Goal: Information Seeking & Learning: Learn about a topic

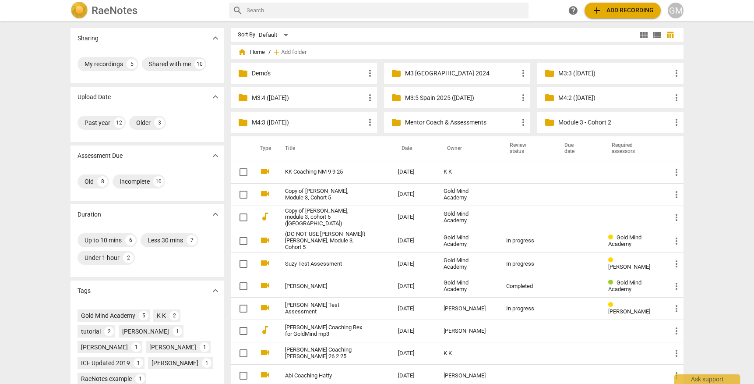
click at [293, 99] on p "M3:4 ([DATE])" at bounding box center [308, 97] width 113 height 9
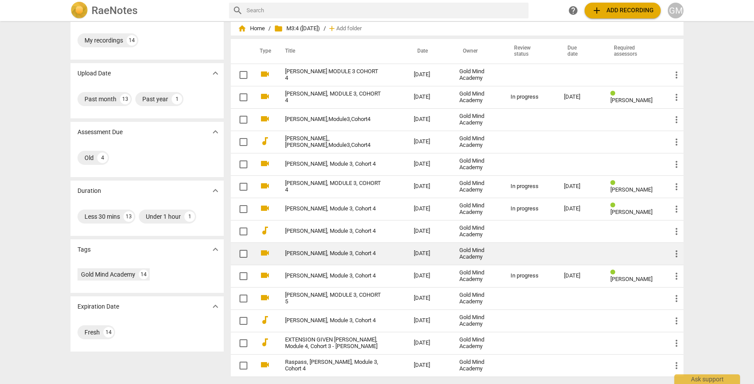
scroll to position [24, 0]
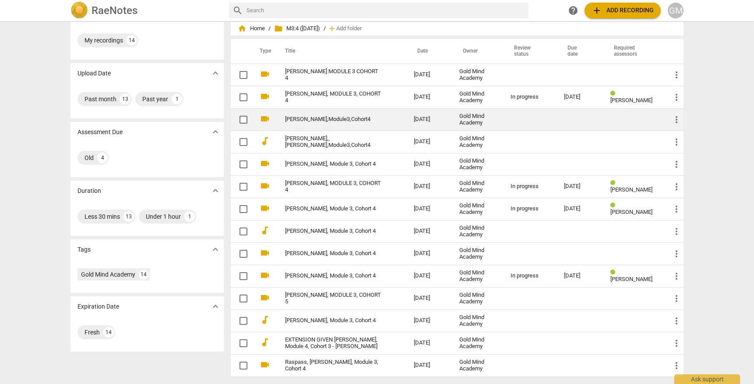
click at [333, 114] on td "[PERSON_NAME],Module3,Cohort4" at bounding box center [341, 119] width 132 height 22
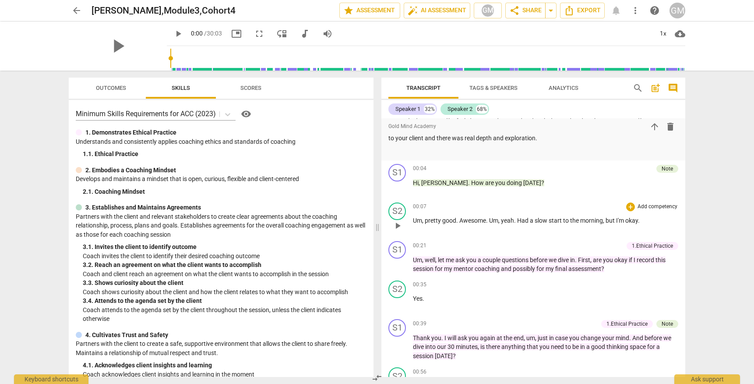
scroll to position [1416, 0]
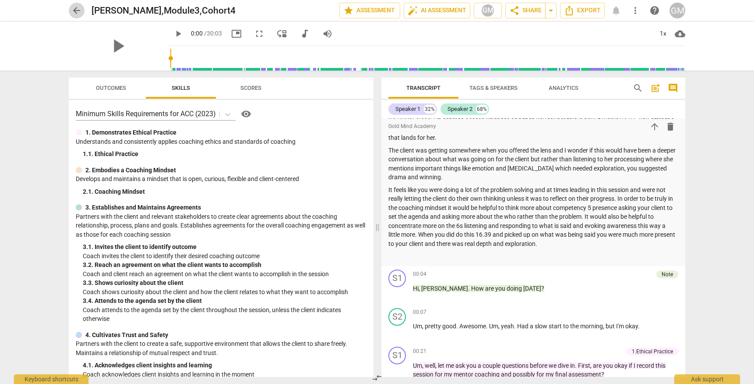
click at [73, 9] on span "arrow_back" at bounding box center [76, 10] width 11 height 11
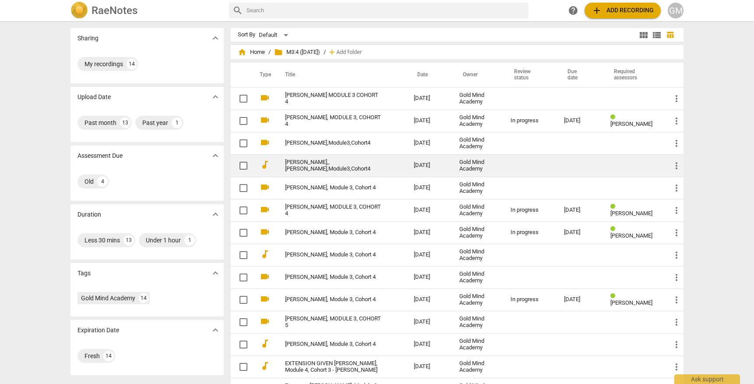
click at [334, 165] on link "[PERSON_NAME],,[PERSON_NAME],Module3,Cohort4" at bounding box center [333, 165] width 97 height 13
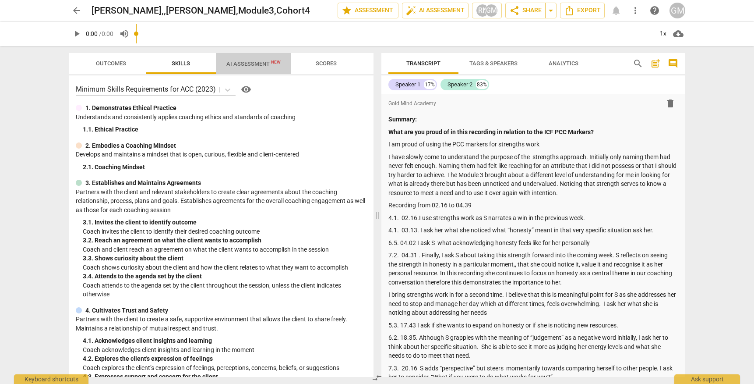
click at [266, 64] on span "AI Assessment New" at bounding box center [253, 63] width 54 height 7
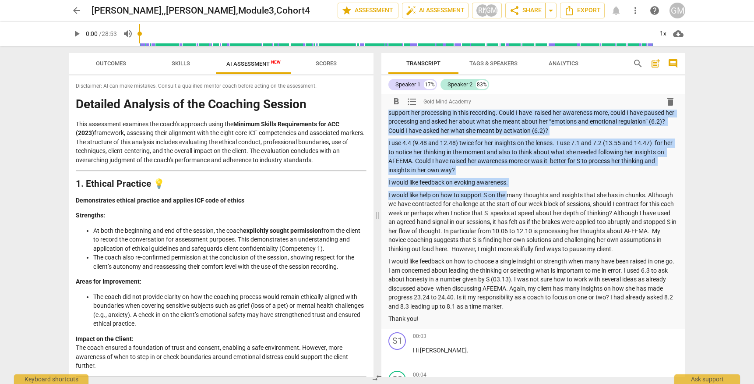
scroll to position [613, 0]
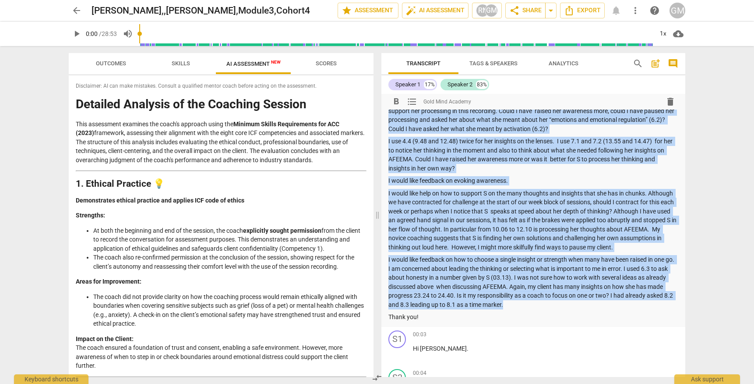
drag, startPoint x: 389, startPoint y: 132, endPoint x: 556, endPoint y: 286, distance: 227.4
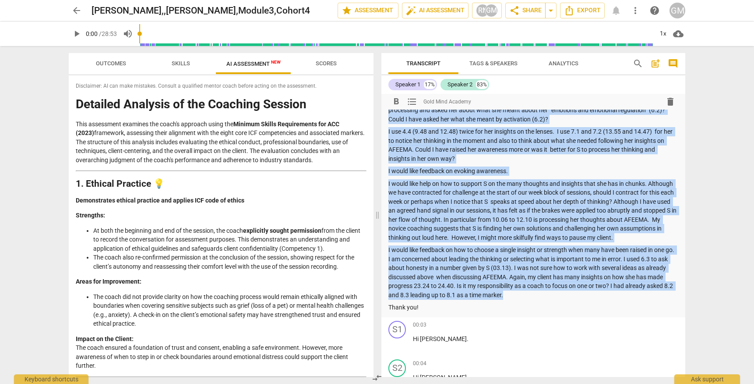
scroll to position [623, 0]
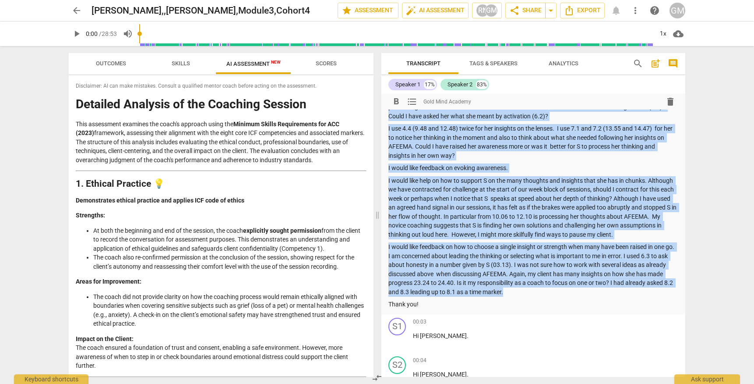
copy div "Lore ips dol sitam co ad elit seddoeius te incididu ut lab ETD MAG Aliquae? A m…"
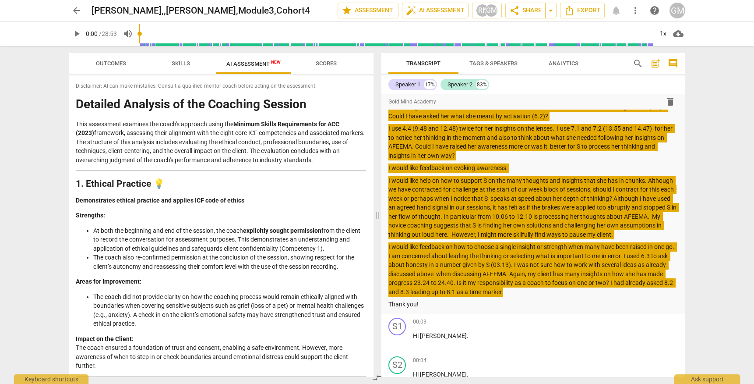
click at [567, 163] on p "I would like feedback on evoking awareness." at bounding box center [533, 167] width 290 height 9
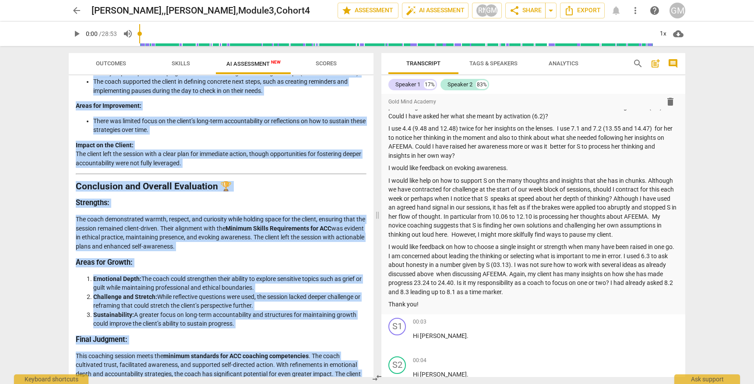
scroll to position [0, 0]
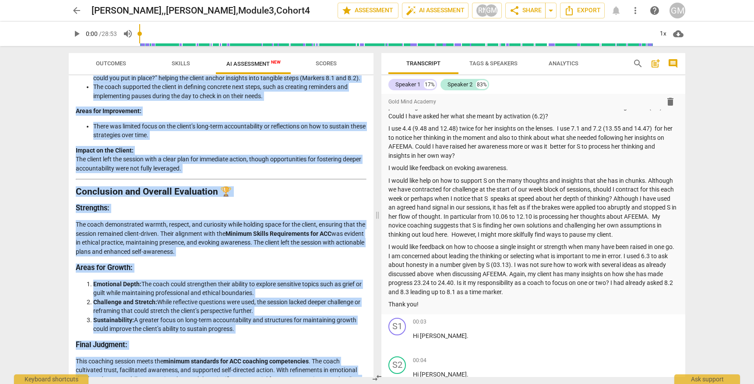
drag, startPoint x: 112, startPoint y: 180, endPoint x: 325, endPoint y: 367, distance: 282.9
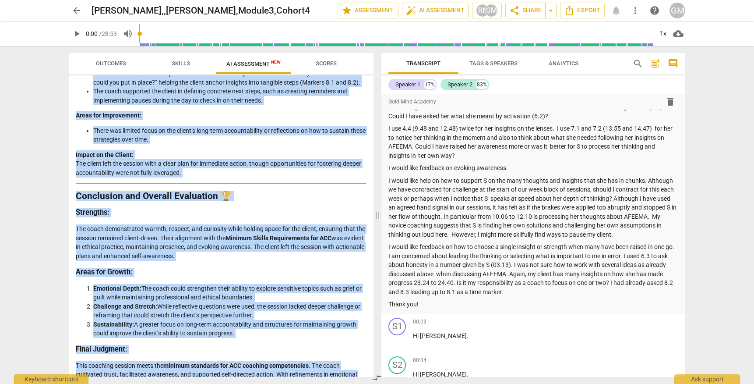
copy div "5. Loremip Dolorsit 💡 Ametconsecte adipisc elitsedd eiu tempori UTL etdo ma ali…"
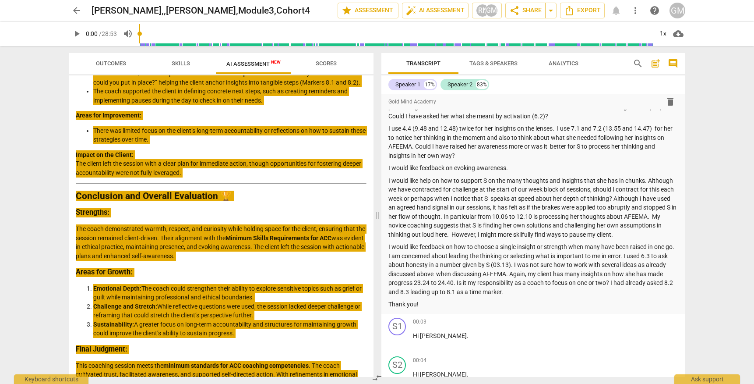
scroll to position [0, 0]
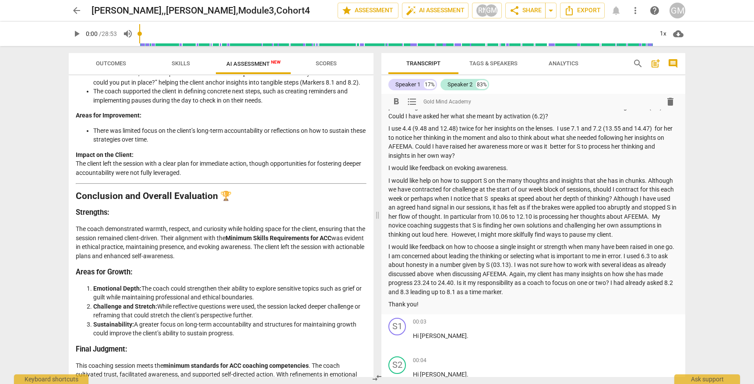
click at [520, 127] on p "I use 4.4 (9.48 and 12.48) twice for her insights on the lenses. I use 7.1 and …" at bounding box center [533, 142] width 290 height 36
click at [586, 12] on span "Export" at bounding box center [582, 10] width 37 height 11
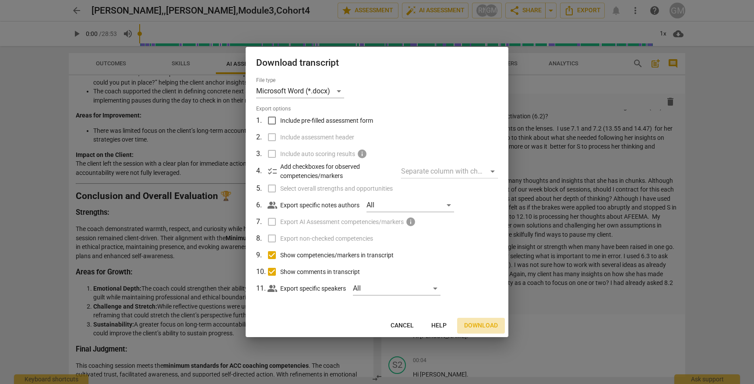
click at [481, 323] on span "Download" at bounding box center [481, 325] width 34 height 9
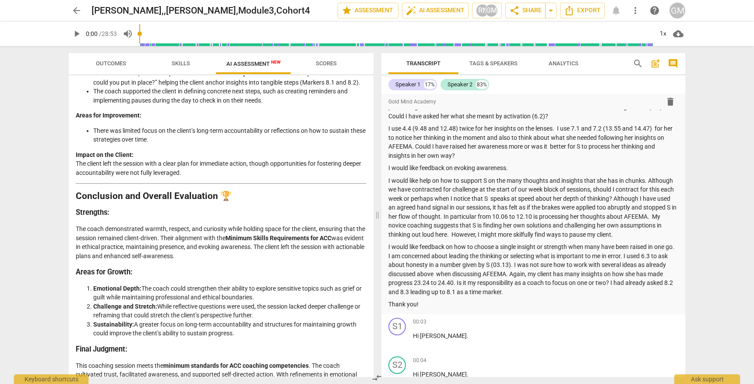
scroll to position [623, 0]
click at [528, 215] on p "I would like help on how to support S on the many thoughts and insights that sh…" at bounding box center [533, 207] width 290 height 63
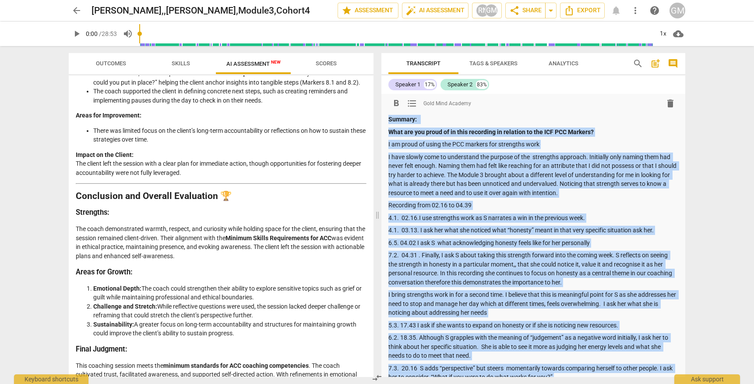
scroll to position [0, 0]
copy div "Loremip: Dolo sit ame conse ad el sedd eiusmodte in utlabore et dol MAG ALI Eni…"
click at [665, 102] on span "delete" at bounding box center [670, 103] width 11 height 11
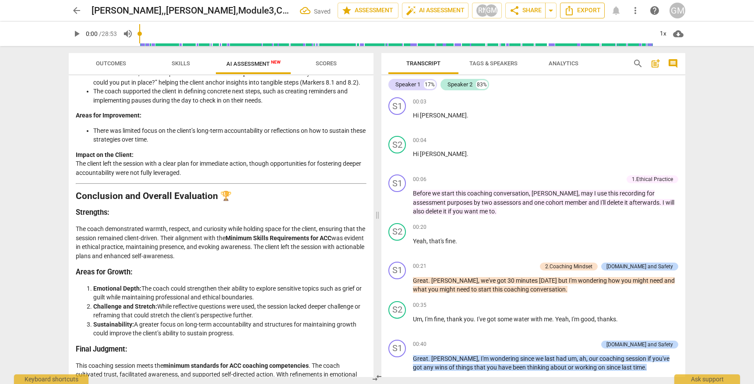
click at [591, 9] on span "Export" at bounding box center [582, 10] width 37 height 11
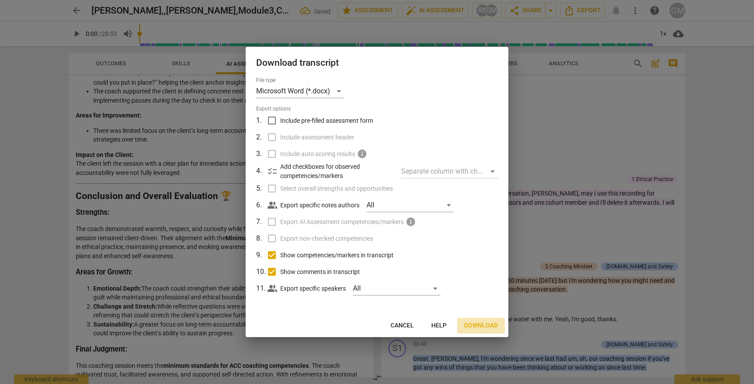
click at [474, 321] on span "Download" at bounding box center [481, 325] width 34 height 9
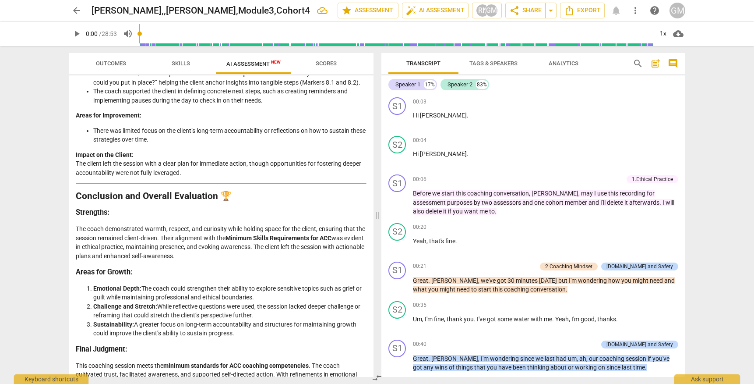
click at [656, 65] on span "post_add" at bounding box center [655, 63] width 11 height 11
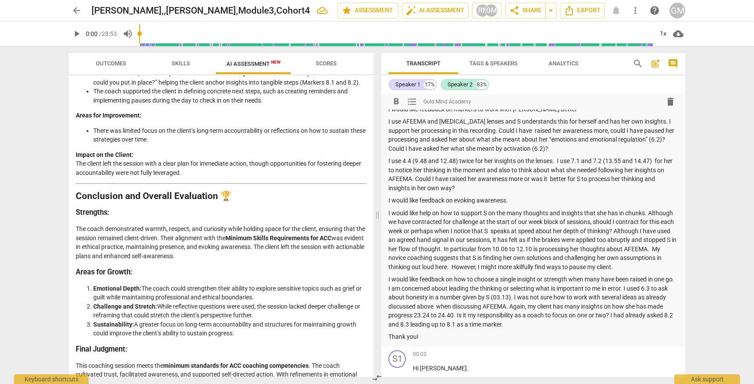
scroll to position [744, 0]
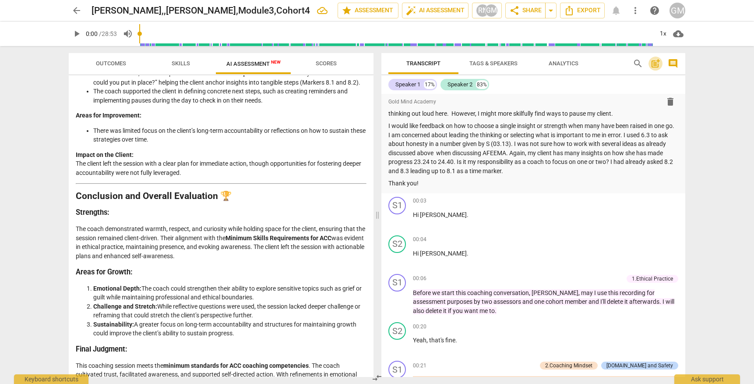
click at [657, 63] on span "post_add" at bounding box center [655, 63] width 11 height 11
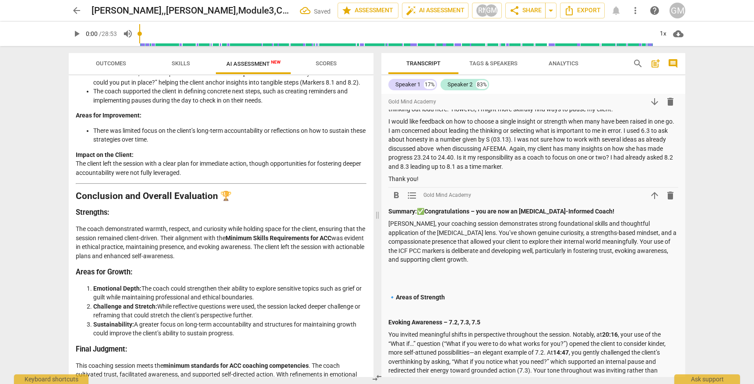
scroll to position [725, 0]
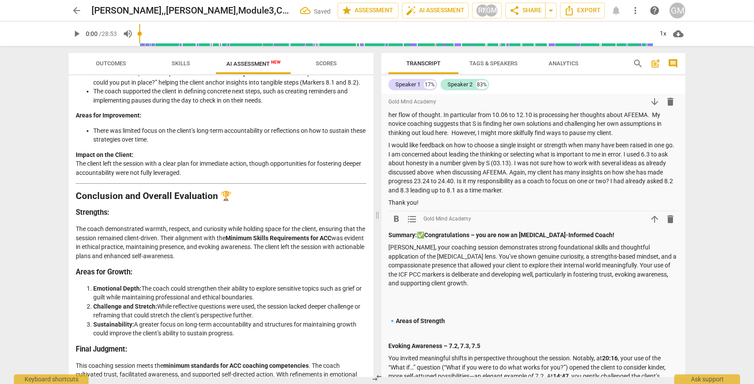
click at [653, 214] on span "arrow_upward" at bounding box center [654, 219] width 11 height 11
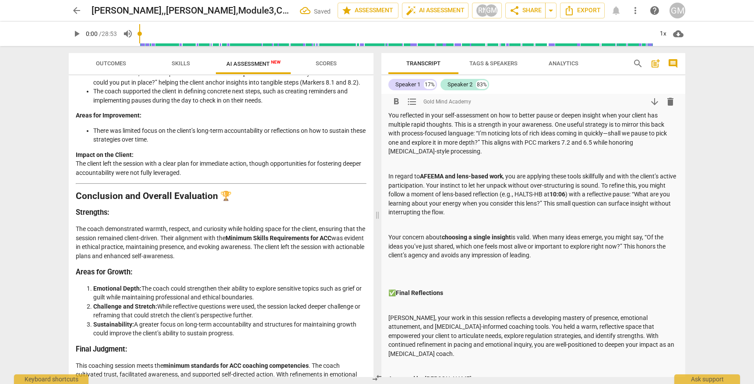
scroll to position [694, 0]
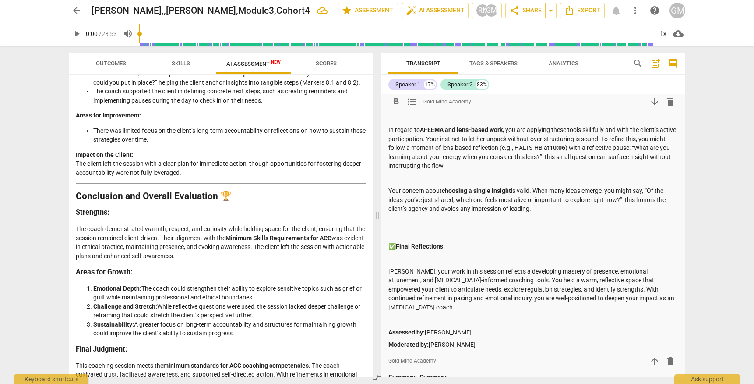
click at [652, 186] on p "Your concern about choosing a single insight is valid. When many ideas emerge, …" at bounding box center [533, 199] width 290 height 27
drag, startPoint x: 647, startPoint y: 208, endPoint x: 640, endPoint y: 213, distance: 8.6
click at [647, 217] on p at bounding box center [533, 221] width 290 height 9
click at [605, 229] on p at bounding box center [533, 233] width 290 height 9
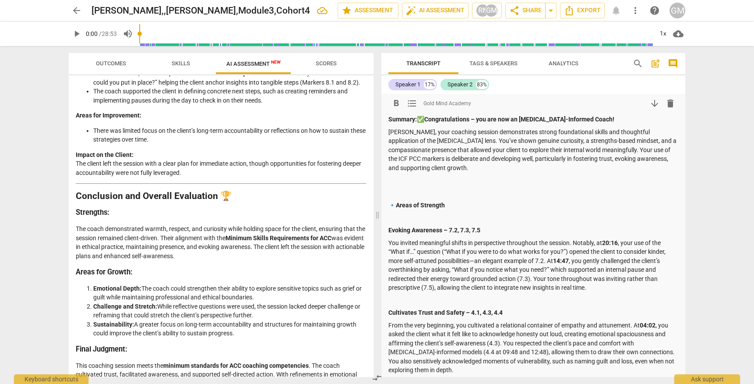
scroll to position [0, 0]
click at [75, 11] on span "arrow_back" at bounding box center [76, 10] width 11 height 11
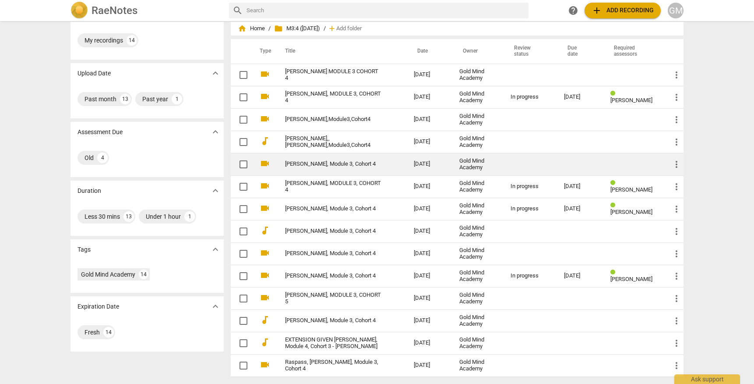
scroll to position [24, 0]
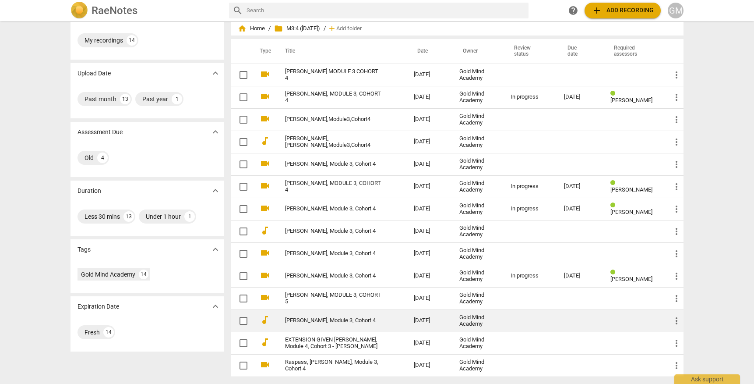
click at [327, 321] on link "[PERSON_NAME], Module 3, Cohort 4" at bounding box center [333, 320] width 97 height 7
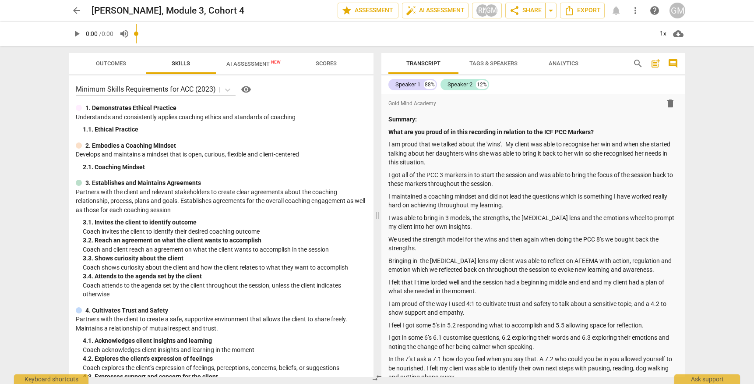
click at [236, 59] on span "AI Assessment New" at bounding box center [253, 63] width 75 height 13
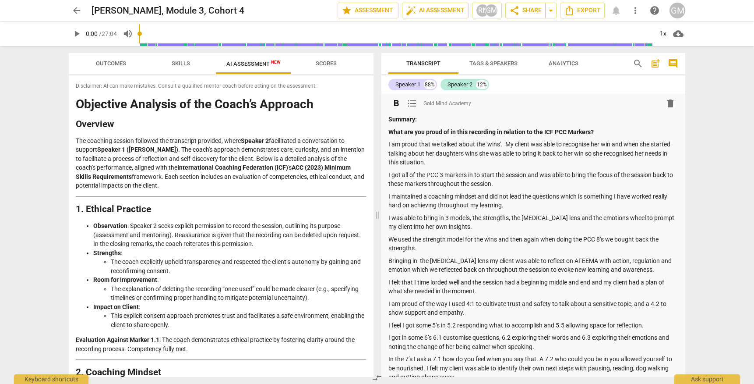
drag, startPoint x: 405, startPoint y: 138, endPoint x: 398, endPoint y: 134, distance: 8.6
click at [405, 138] on div "Summary: What are you proud of in this recording in relation to the ICF PCC Mar…" at bounding box center [533, 327] width 290 height 424
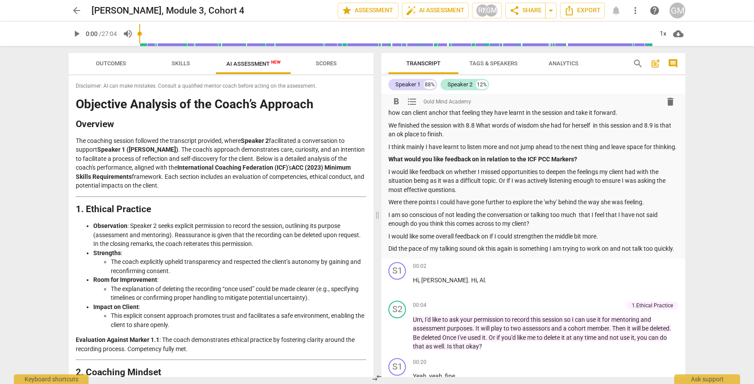
scroll to position [279, 0]
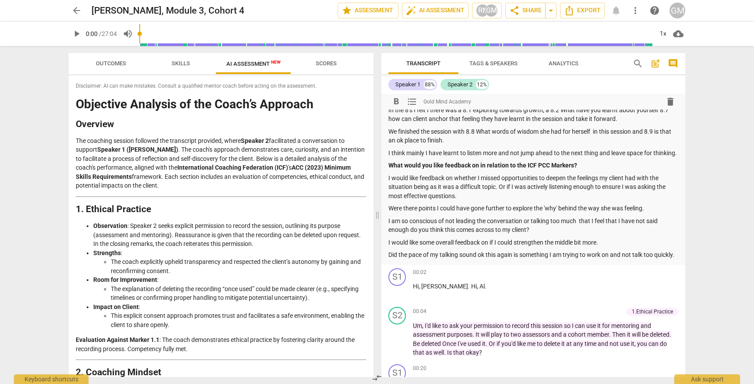
drag, startPoint x: 432, startPoint y: 150, endPoint x: 463, endPoint y: 264, distance: 118.4
click at [463, 259] on div "Summary: What are you proud of in this recording in relation to the ICF PCC Mar…" at bounding box center [533, 47] width 290 height 424
copy div "Lore ips dol sitam co ad elit seddoeius te incididu ut lab ETD MAG Aliquae? A m…"
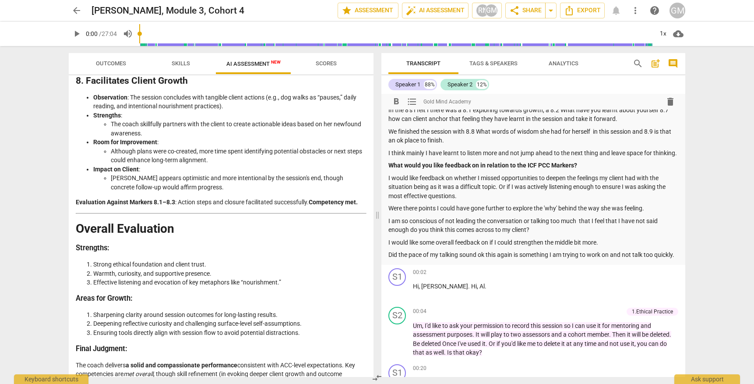
scroll to position [1368, 0]
click at [192, 365] on p "The coach delivers a solid and compassionate performance consistent with ACC-le…" at bounding box center [221, 374] width 291 height 27
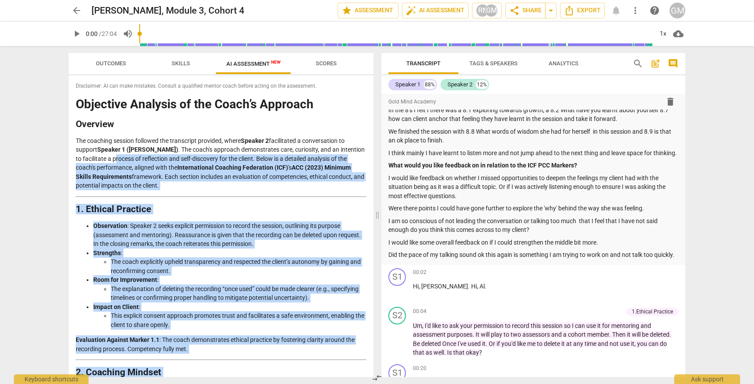
scroll to position [0, 0]
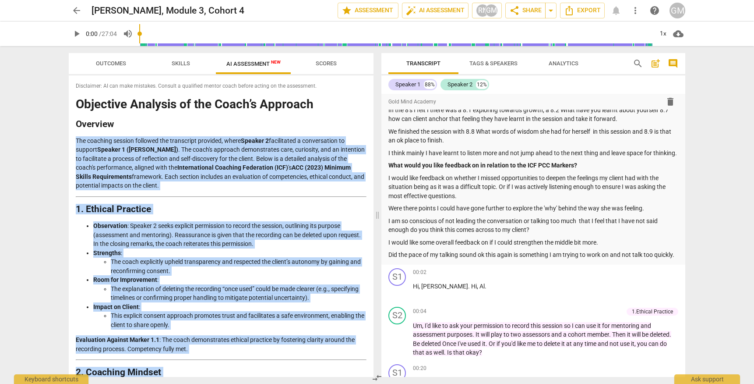
drag, startPoint x: 193, startPoint y: 365, endPoint x: 70, endPoint y: 133, distance: 262.6
click at [70, 133] on div "Disclaimer: AI can make mistakes. Consult a qualified mentor coach before actin…" at bounding box center [221, 225] width 305 height 301
copy div "Lor ipsumdol sitamet consecte adi elitseddoe temporin, utlab Etdolor 7 magnaali…"
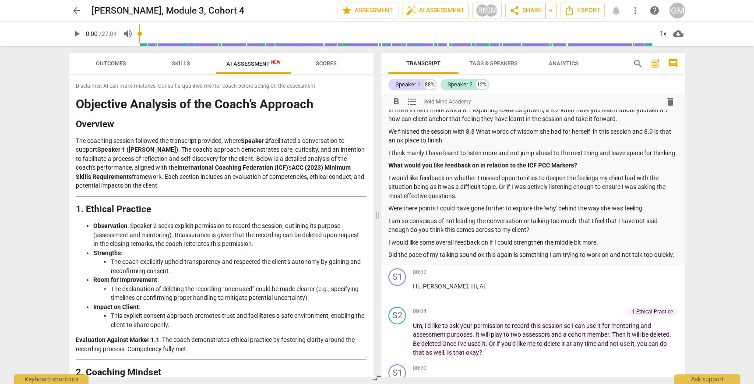
drag, startPoint x: 483, startPoint y: 196, endPoint x: 499, endPoint y: 204, distance: 17.6
click at [483, 196] on p "I would like feedback on whether I missed opportunities to deepen the feelings …" at bounding box center [533, 186] width 290 height 27
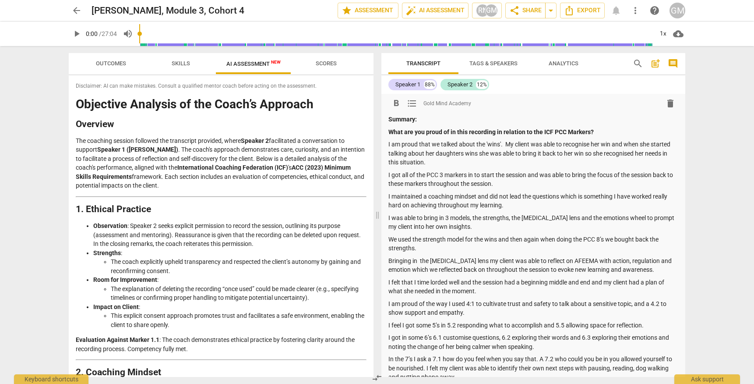
drag, startPoint x: 412, startPoint y: 263, endPoint x: 374, endPoint y: 79, distance: 188.2
click at [375, 79] on div "Outcomes Skills AI Assessment New Scores Disclaimer: AI can make mistakes. Cons…" at bounding box center [377, 215] width 630 height 338
copy div "Loremip: Dolo sit ame conse ad el sedd eiusmodte in utlabore et dol MAG ALI Eni…"
click at [492, 190] on div "Summary: What are you proud of in this recording in relation to the ICF PCC Mar…" at bounding box center [533, 327] width 290 height 424
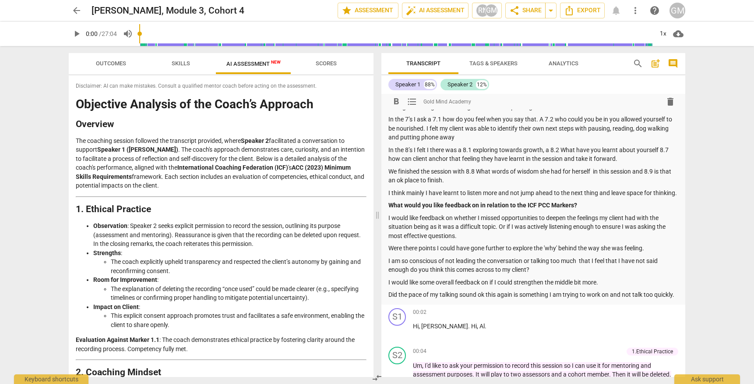
drag, startPoint x: 459, startPoint y: 230, endPoint x: 428, endPoint y: 298, distance: 74.8
click at [428, 298] on div "Summary: What are you proud of in this recording in relation to the ICF PCC Mar…" at bounding box center [533, 87] width 290 height 424
copy div "Lore ips dol sitam co ad elit seddoeius te incididu ut lab ETD MAG Aliquae? A m…"
click at [665, 100] on span "delete" at bounding box center [670, 101] width 11 height 11
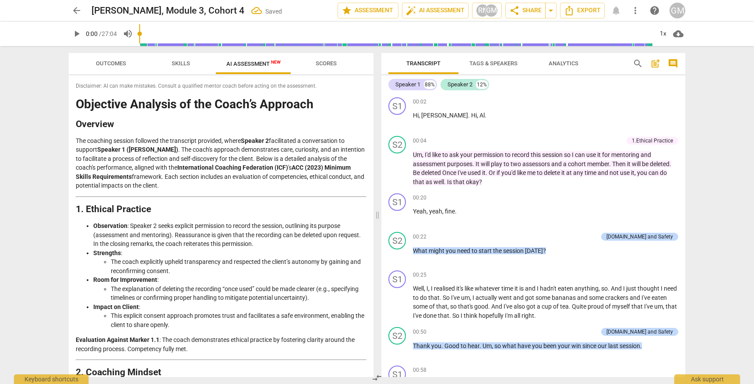
scroll to position [0, 0]
click at [595, 11] on span "Export" at bounding box center [582, 10] width 37 height 11
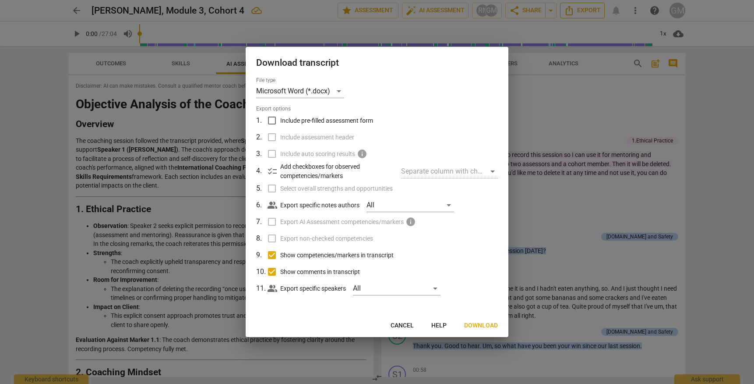
scroll to position [0, 0]
click at [483, 323] on span "Download" at bounding box center [481, 325] width 34 height 9
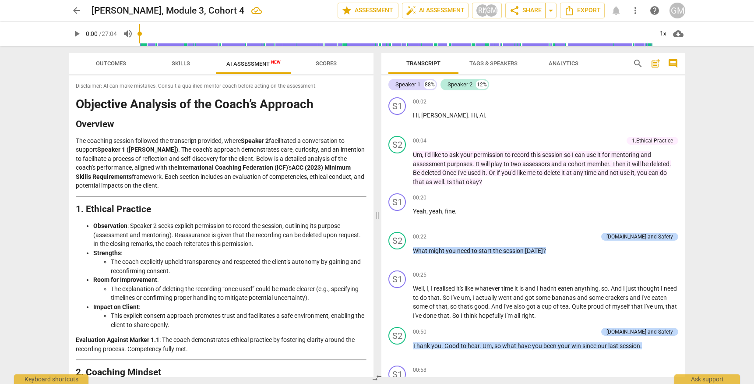
scroll to position [0, 0]
click at [657, 64] on span "post_add" at bounding box center [655, 63] width 11 height 11
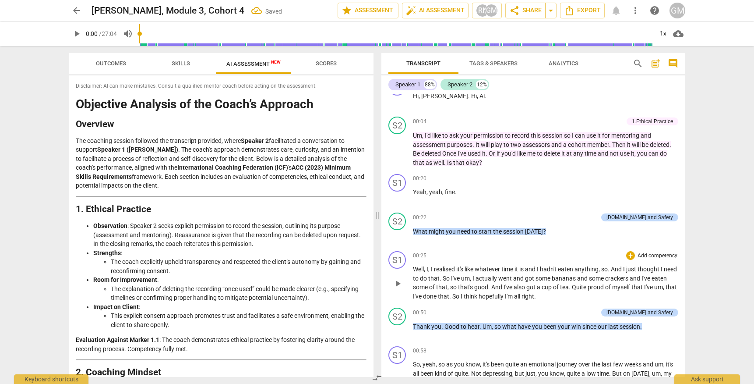
scroll to position [333, 0]
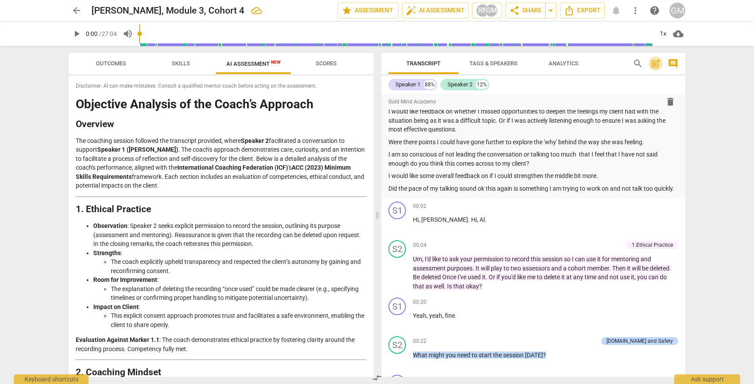
click at [656, 63] on span "post_add" at bounding box center [655, 63] width 11 height 11
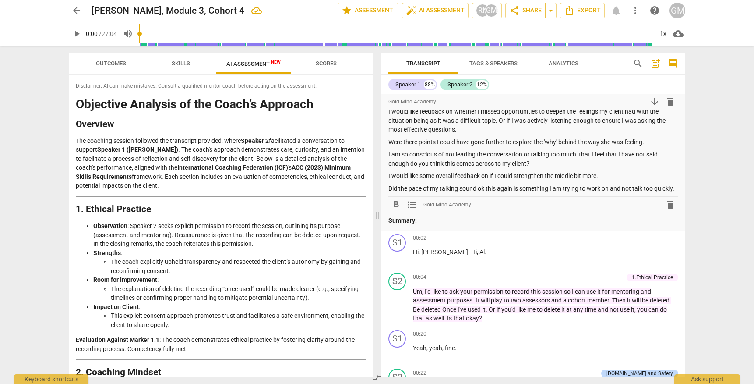
scroll to position [0, 0]
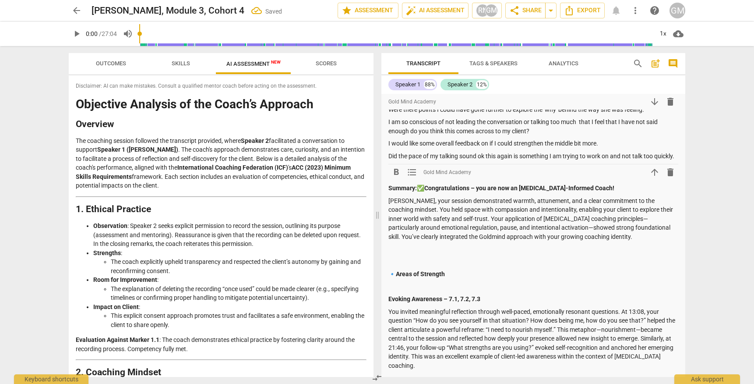
click at [649, 177] on span "arrow_upward" at bounding box center [654, 172] width 11 height 11
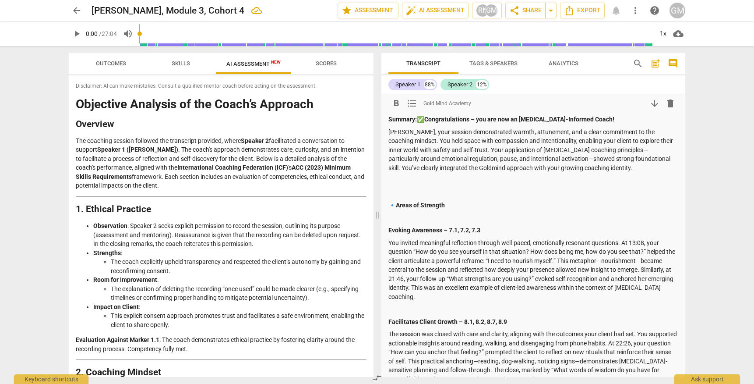
click at [441, 165] on p "[PERSON_NAME], your session demonstrated warmth, attunement, and a clear commit…" at bounding box center [533, 149] width 290 height 45
click at [75, 14] on span "arrow_back" at bounding box center [76, 10] width 11 height 11
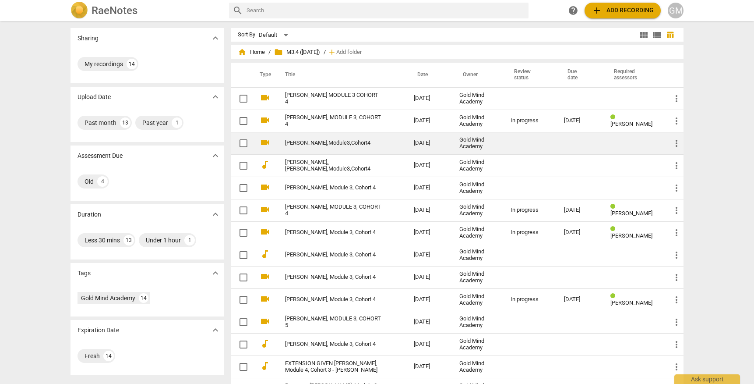
click at [318, 143] on link "[PERSON_NAME],Module3,Cohort4" at bounding box center [333, 143] width 97 height 7
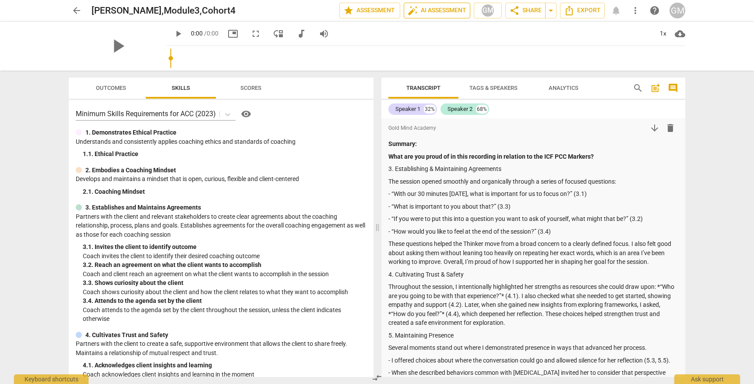
click at [449, 13] on span "auto_fix_high AI Assessment" at bounding box center [437, 10] width 59 height 11
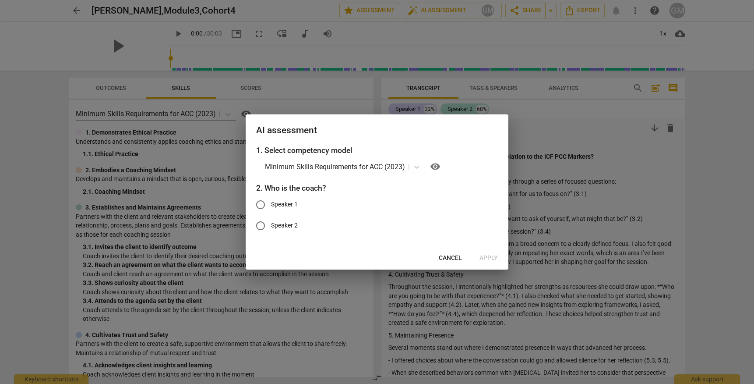
click at [448, 254] on span "Cancel" at bounding box center [450, 257] width 23 height 9
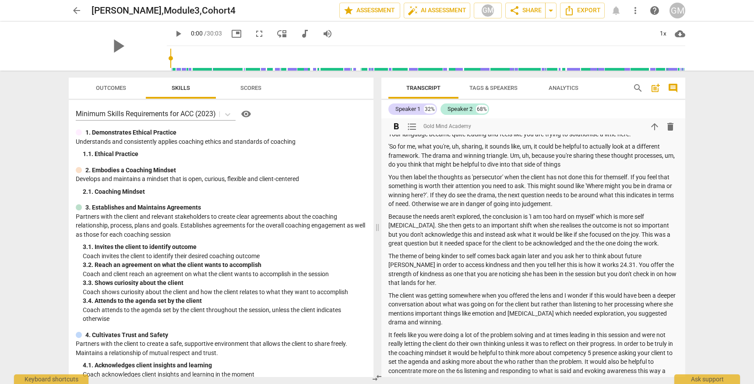
scroll to position [1260, 0]
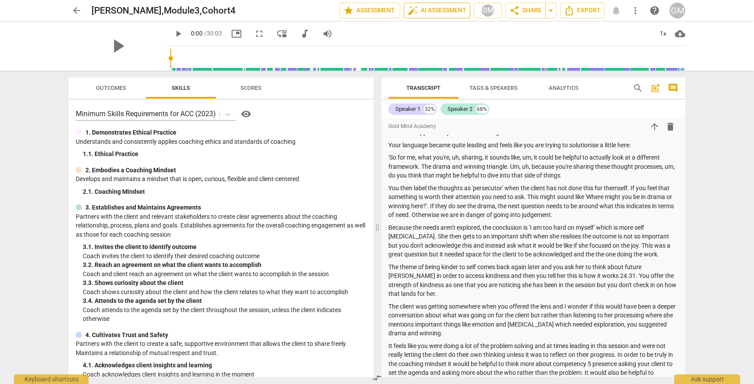
click at [433, 5] on span "auto_fix_high AI Assessment" at bounding box center [437, 10] width 59 height 11
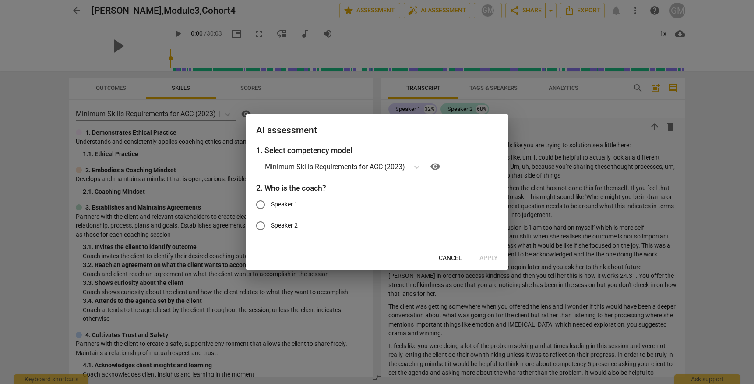
click at [262, 204] on input "Speaker 1" at bounding box center [260, 204] width 21 height 21
radio input "true"
click at [485, 257] on span "Apply" at bounding box center [488, 257] width 18 height 9
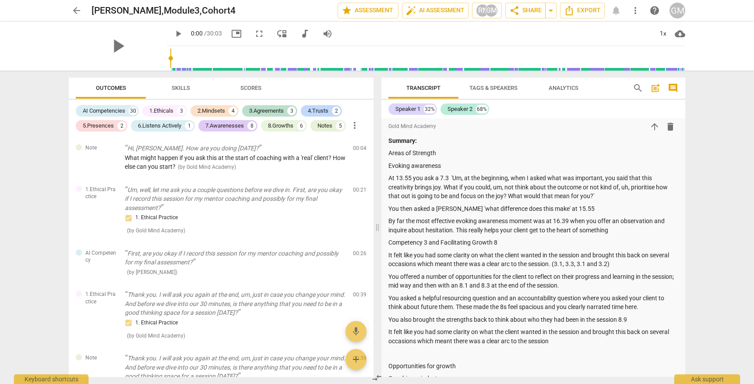
scroll to position [0, 0]
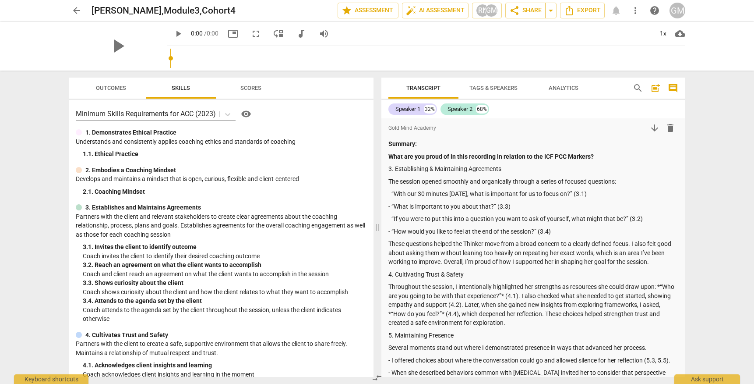
click at [121, 91] on span "Outcomes" at bounding box center [110, 88] width 51 height 12
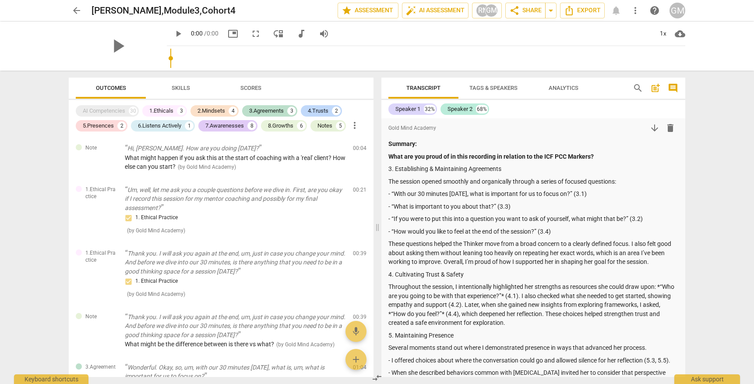
click at [182, 88] on span "Skills" at bounding box center [181, 87] width 18 height 7
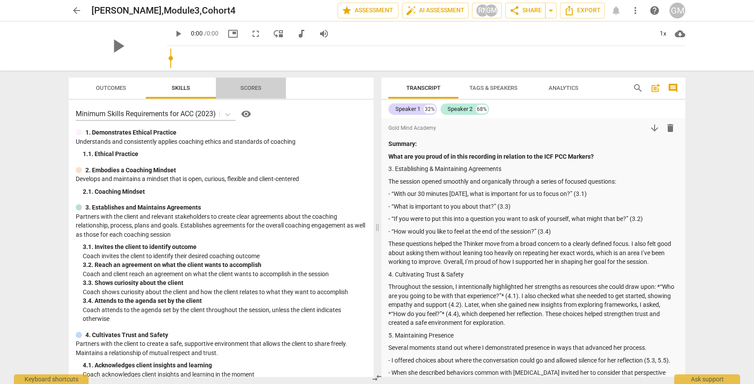
click at [259, 86] on span "Scores" at bounding box center [250, 87] width 21 height 7
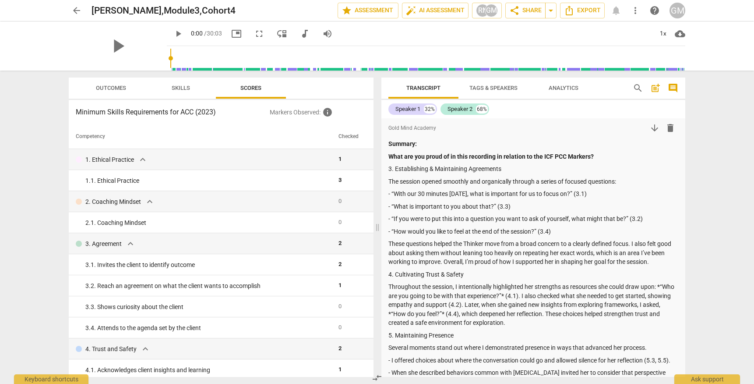
click at [327, 88] on div "Outcomes Skills Scores" at bounding box center [221, 87] width 291 height 21
click at [452, 14] on span "auto_fix_high AI Assessment" at bounding box center [435, 10] width 59 height 11
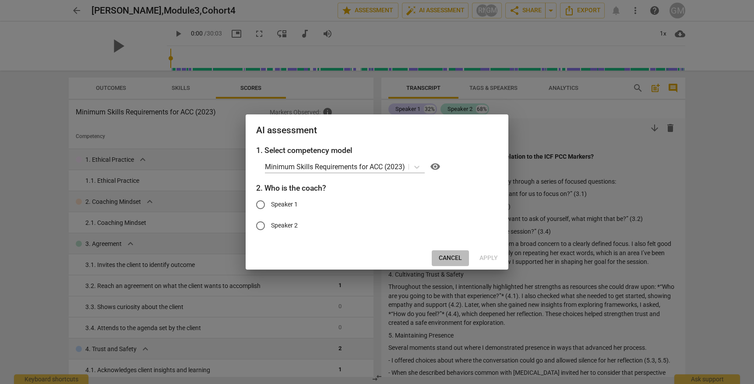
click at [445, 257] on span "Cancel" at bounding box center [450, 257] width 23 height 9
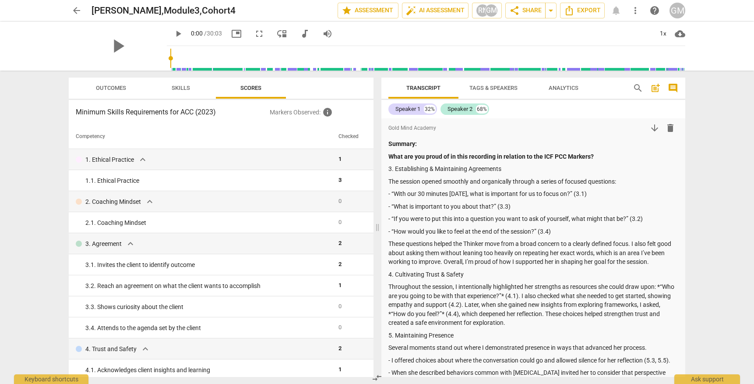
click at [74, 6] on span "arrow_back" at bounding box center [76, 10] width 11 height 11
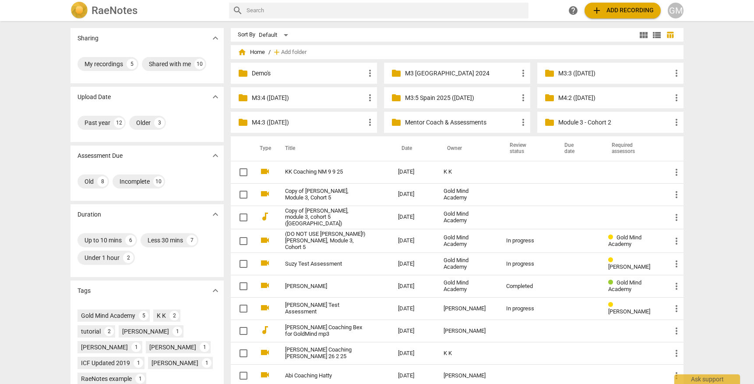
click at [282, 98] on p "M3:4 ([DATE])" at bounding box center [308, 97] width 113 height 9
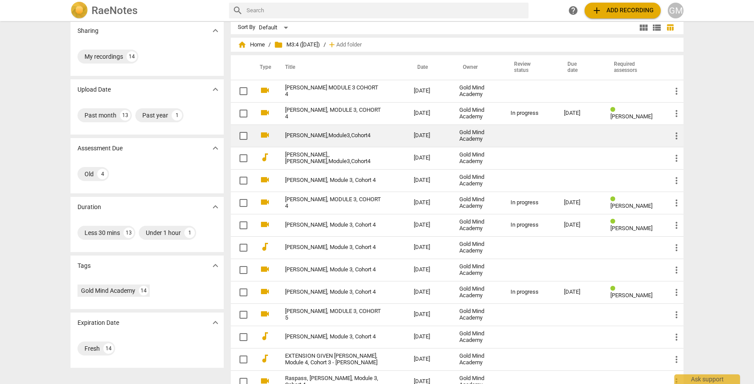
scroll to position [8, 0]
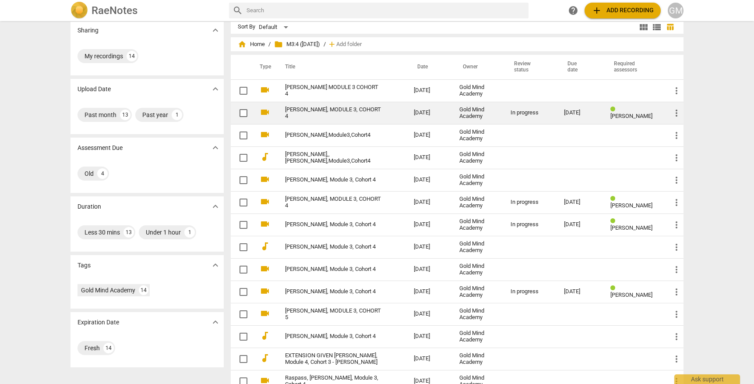
click at [345, 114] on link "[PERSON_NAME], MODULE 3, COHORT 4" at bounding box center [333, 112] width 97 height 13
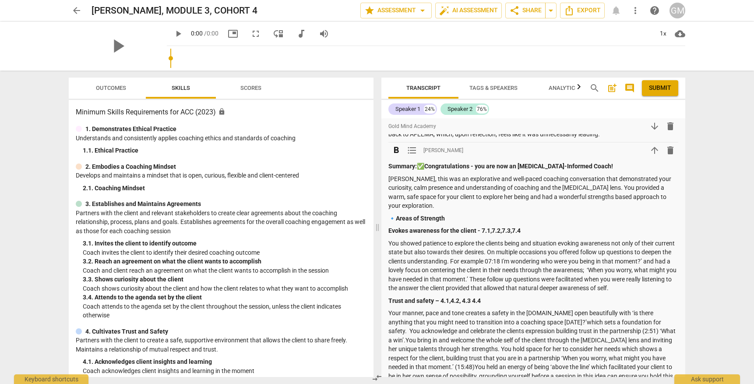
scroll to position [554, 0]
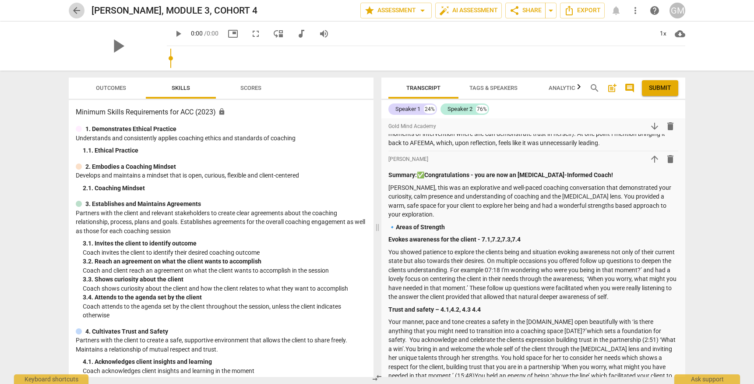
click at [77, 11] on span "arrow_back" at bounding box center [76, 10] width 11 height 11
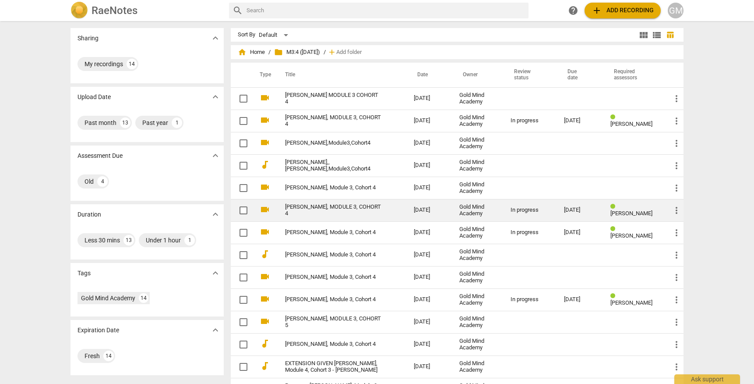
click at [354, 208] on link "[PERSON_NAME], MODULE 3, COHORT 4" at bounding box center [333, 210] width 97 height 13
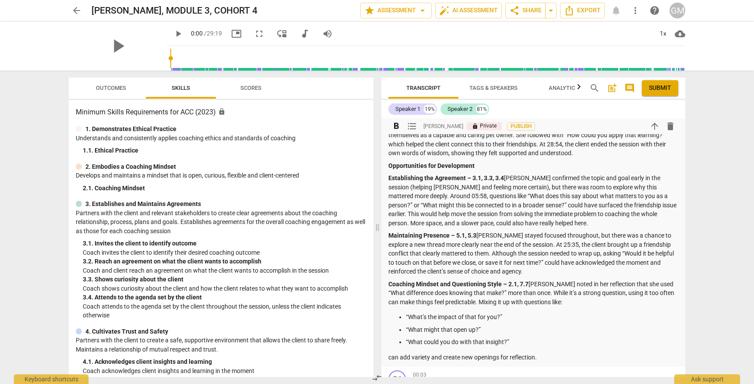
scroll to position [523, 0]
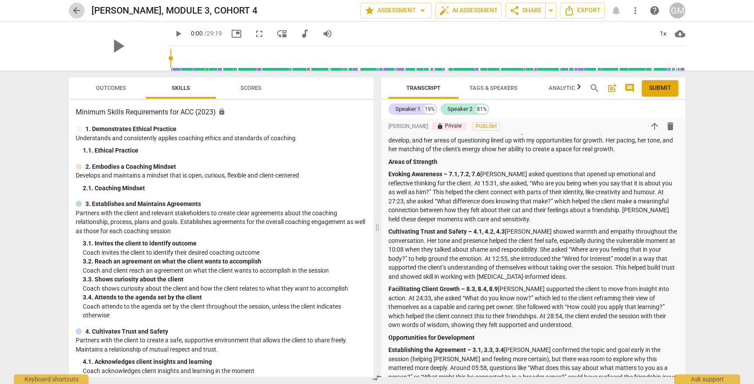
click at [77, 13] on span "arrow_back" at bounding box center [76, 10] width 11 height 11
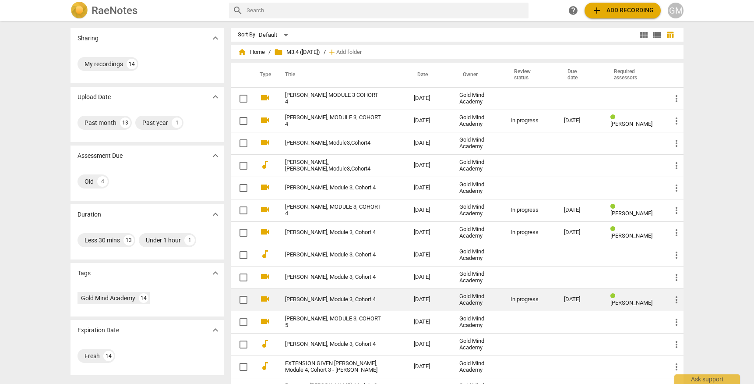
click at [342, 299] on link "[PERSON_NAME], Module 3, Cohort 4" at bounding box center [333, 299] width 97 height 7
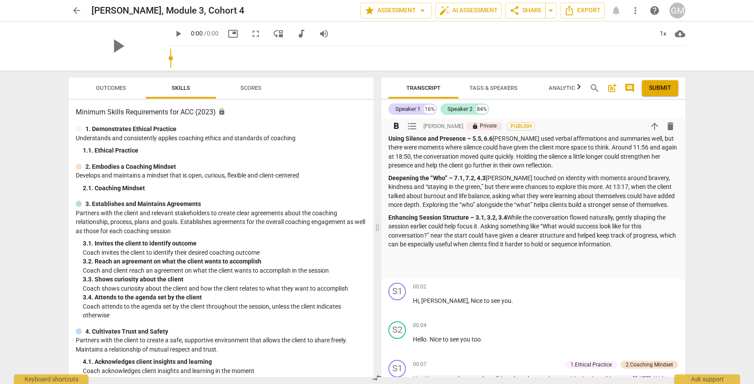
scroll to position [860, 0]
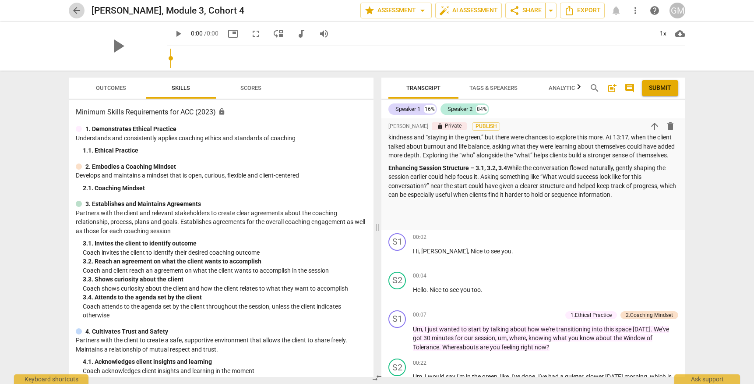
click at [77, 12] on span "arrow_back" at bounding box center [76, 10] width 11 height 11
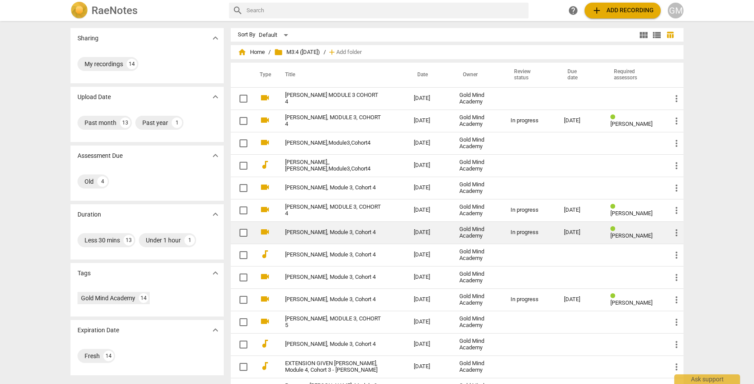
click at [349, 233] on link "[PERSON_NAME], Module 3, Cohort 4" at bounding box center [333, 232] width 97 height 7
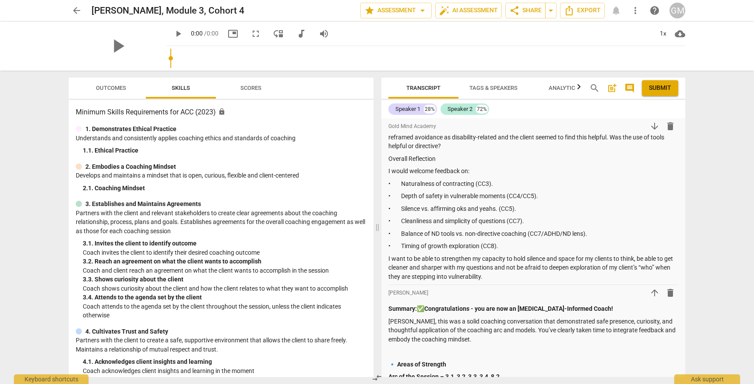
scroll to position [1073, 0]
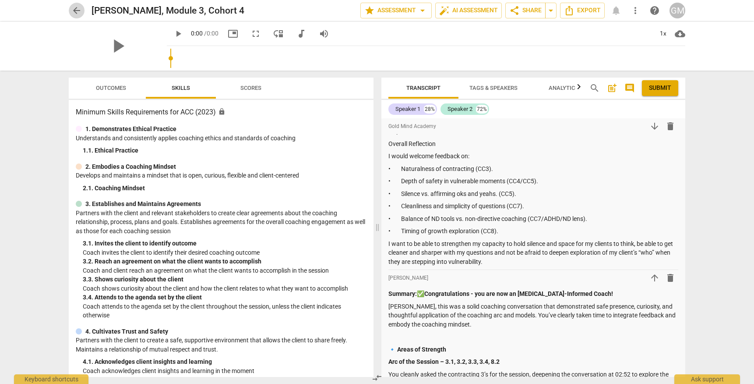
click at [72, 10] on span "arrow_back" at bounding box center [76, 10] width 11 height 11
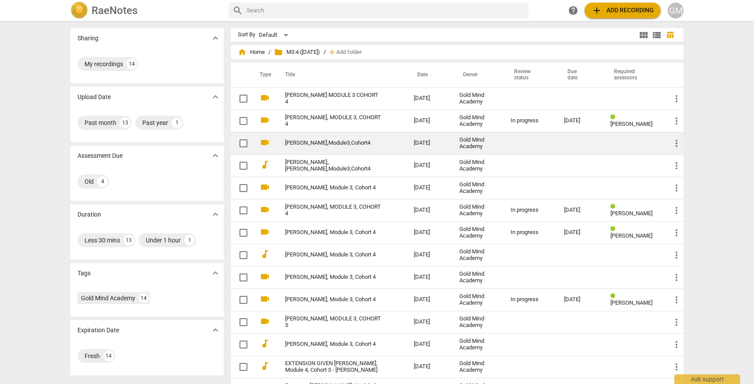
click at [339, 141] on link "[PERSON_NAME],Module3,Cohort4" at bounding box center [333, 143] width 97 height 7
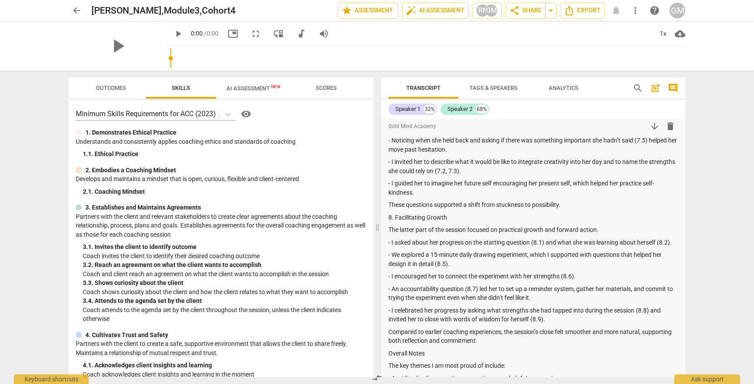
scroll to position [392, 0]
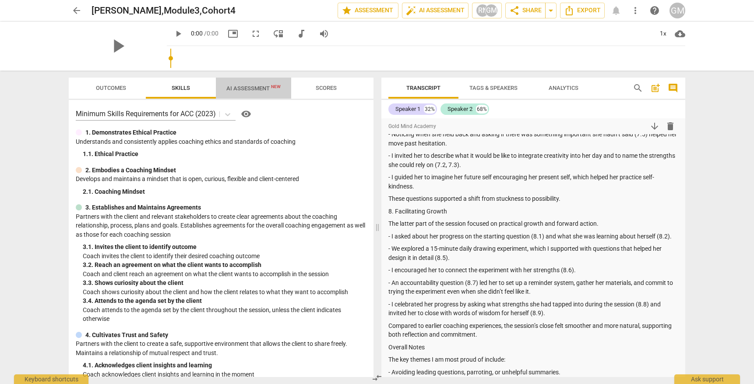
click at [242, 82] on span "AI Assessment New" at bounding box center [253, 87] width 75 height 13
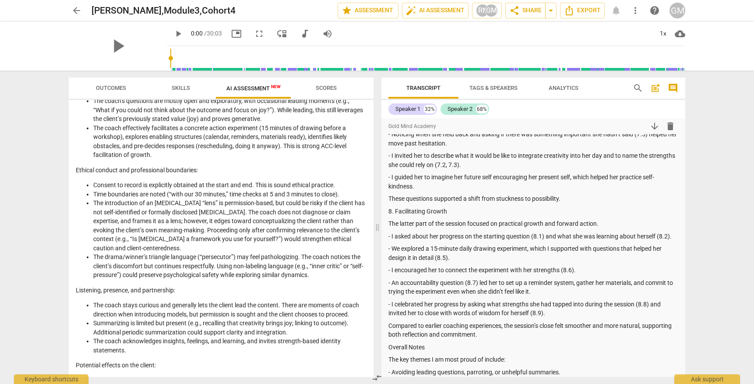
scroll to position [173, 0]
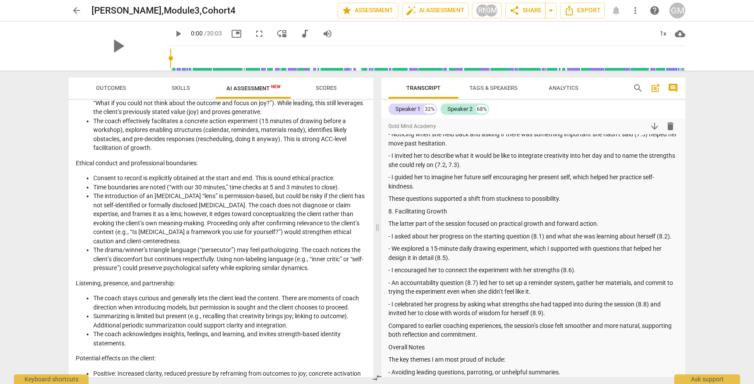
click at [257, 92] on span "AI Assessment New" at bounding box center [253, 88] width 54 height 7
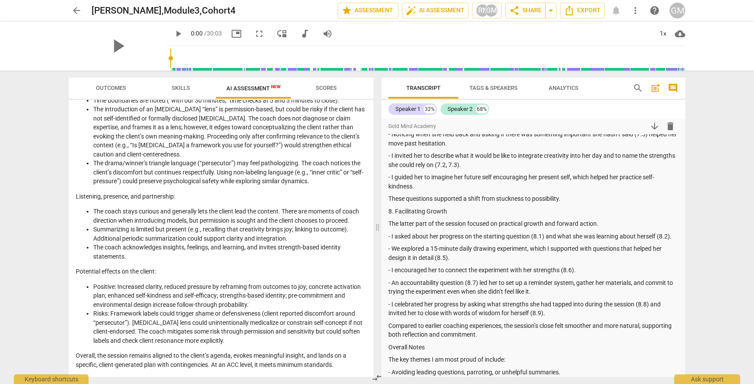
scroll to position [666, 0]
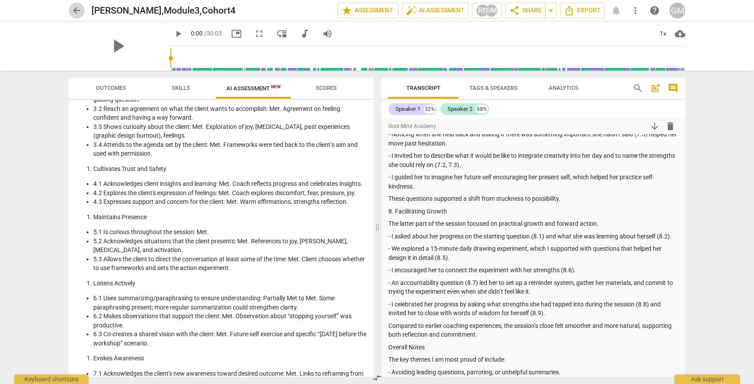
click at [81, 11] on span "arrow_back" at bounding box center [76, 10] width 11 height 11
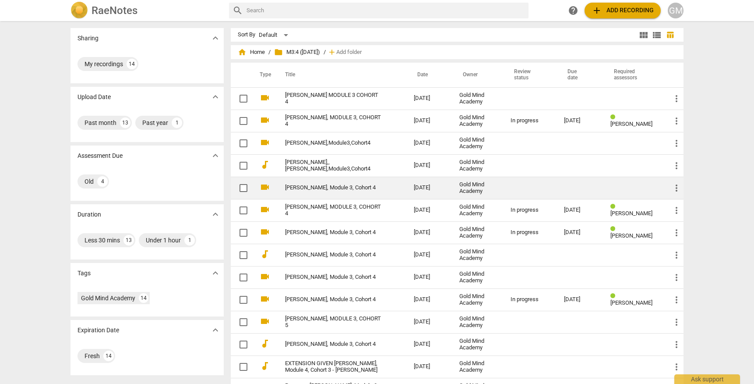
click at [313, 189] on link "[PERSON_NAME], Module 3, Cohort 4" at bounding box center [333, 187] width 97 height 7
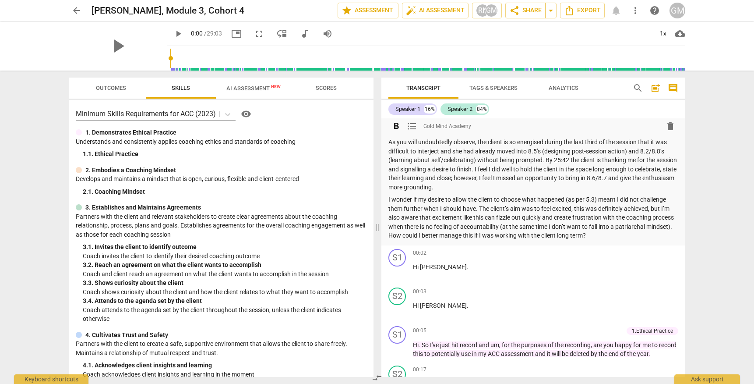
scroll to position [1101, 0]
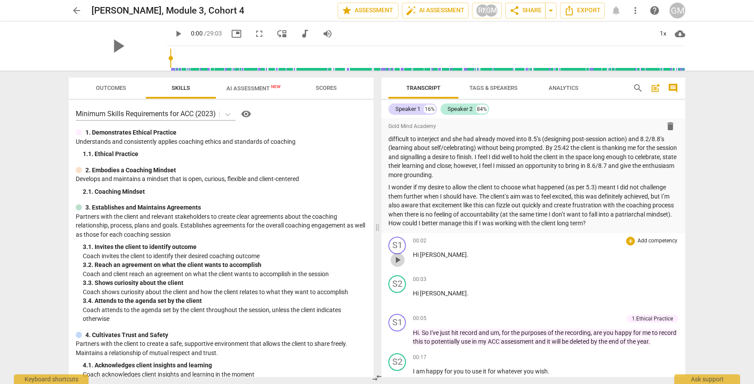
click at [398, 254] on span "play_arrow" at bounding box center [397, 259] width 11 height 11
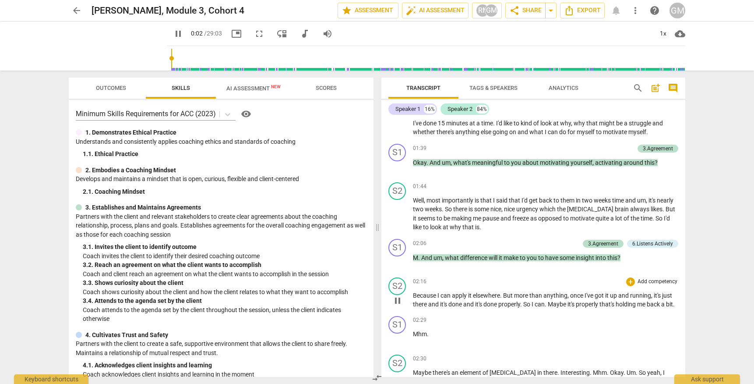
scroll to position [1775, 0]
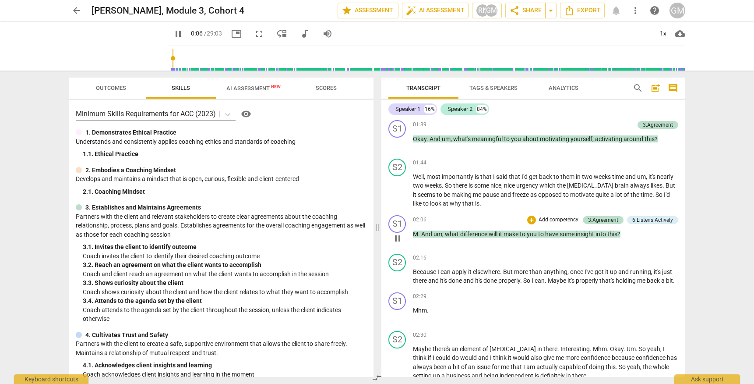
click at [399, 233] on span "pause" at bounding box center [397, 238] width 11 height 11
click at [399, 233] on span "play_arrow" at bounding box center [397, 238] width 11 height 11
click at [398, 233] on span "pause" at bounding box center [397, 238] width 11 height 11
click at [398, 233] on span "play_arrow" at bounding box center [397, 238] width 11 height 11
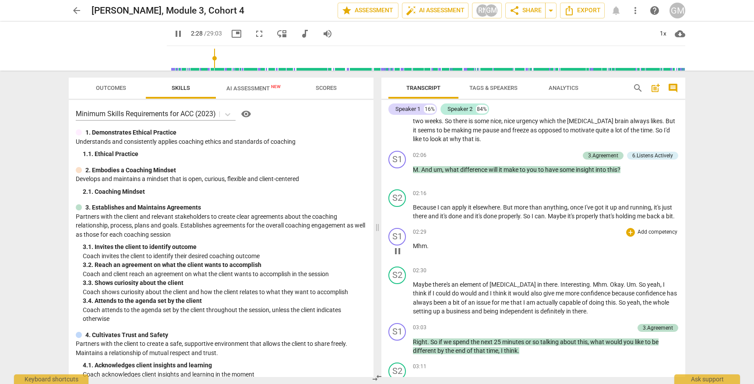
scroll to position [1841, 0]
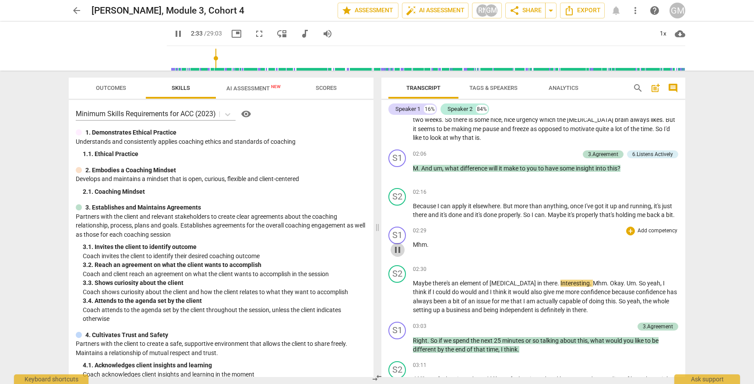
click at [398, 244] on span "pause" at bounding box center [397, 249] width 11 height 11
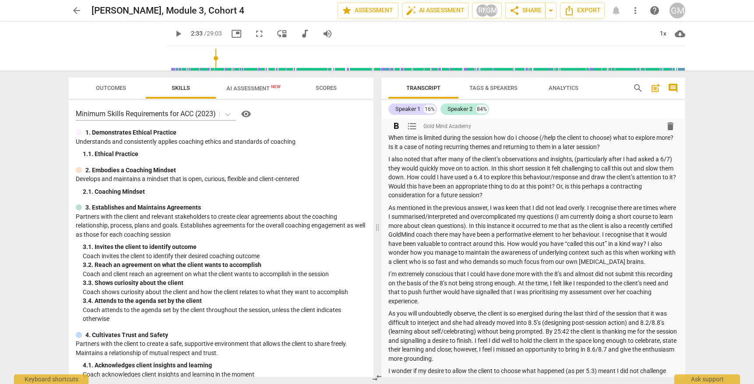
scroll to position [855, 0]
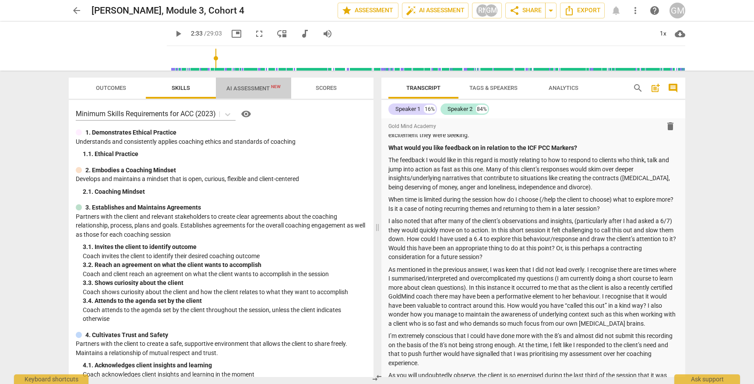
click at [253, 91] on span "AI Assessment New" at bounding box center [253, 88] width 54 height 7
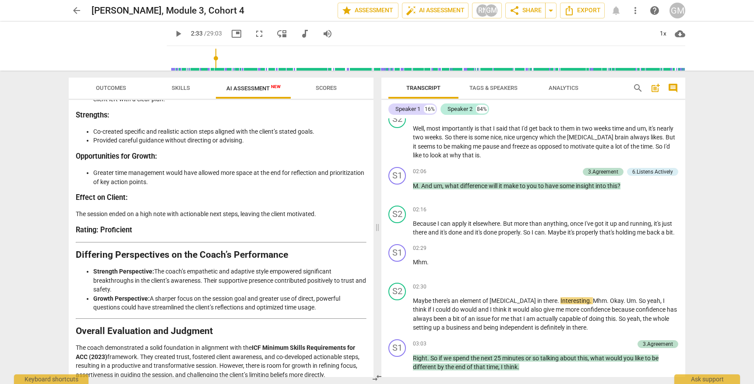
scroll to position [1820, 0]
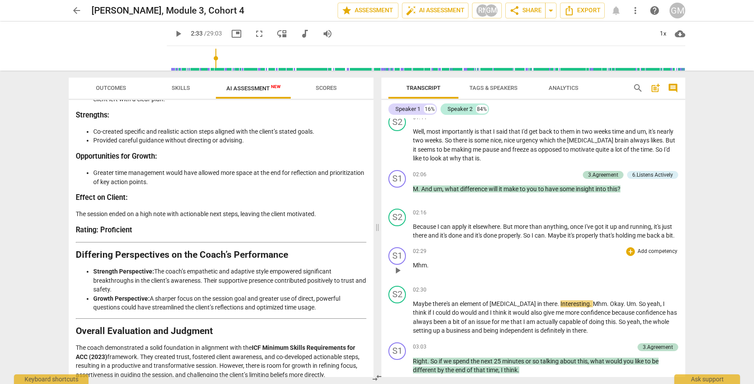
click at [651, 247] on p "Add competency" at bounding box center [658, 251] width 42 height 8
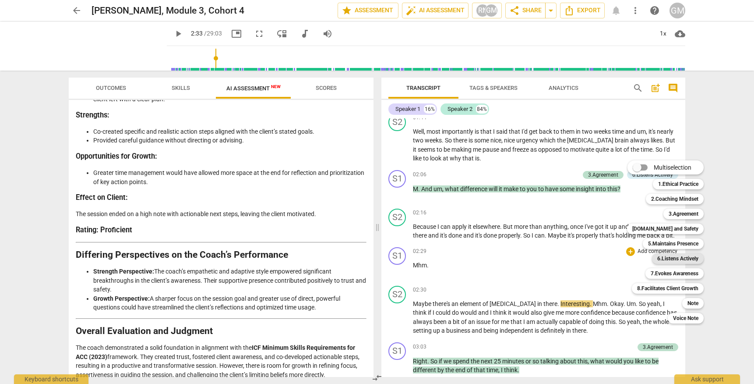
click at [683, 258] on b "6.Listens Actively" at bounding box center [677, 258] width 41 height 11
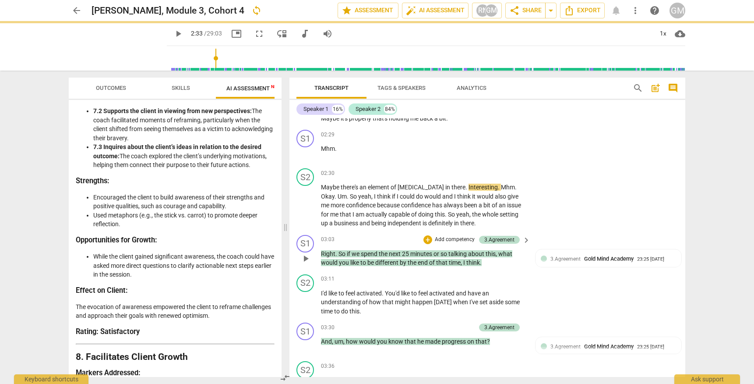
scroll to position [1821, 0]
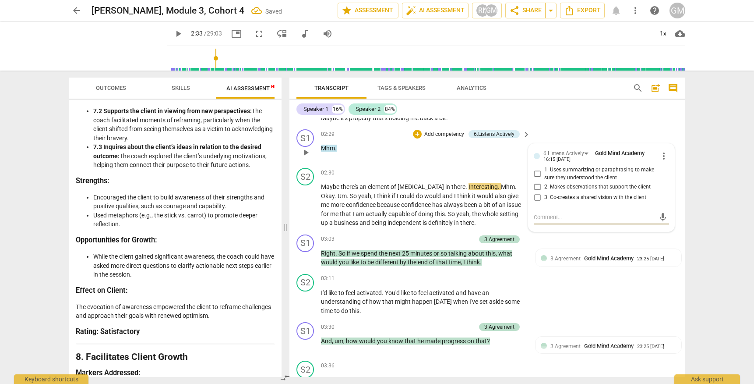
click at [661, 151] on span "more_vert" at bounding box center [663, 156] width 11 height 11
click at [670, 165] on li "Delete" at bounding box center [670, 162] width 30 height 17
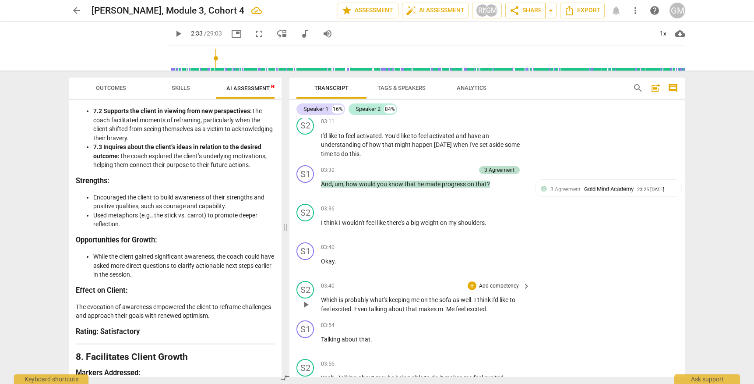
scroll to position [2003, 0]
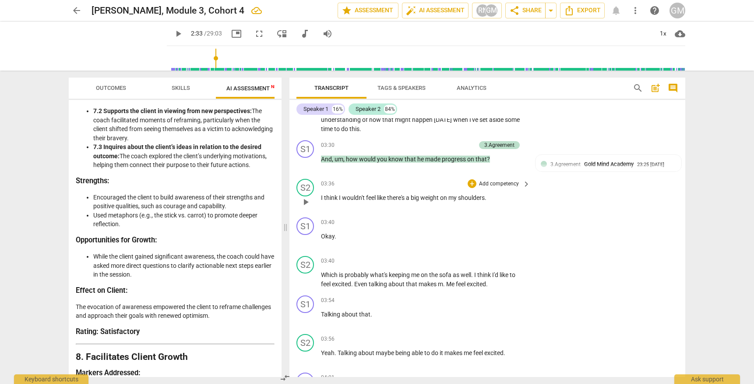
click at [303, 197] on span "play_arrow" at bounding box center [305, 202] width 11 height 11
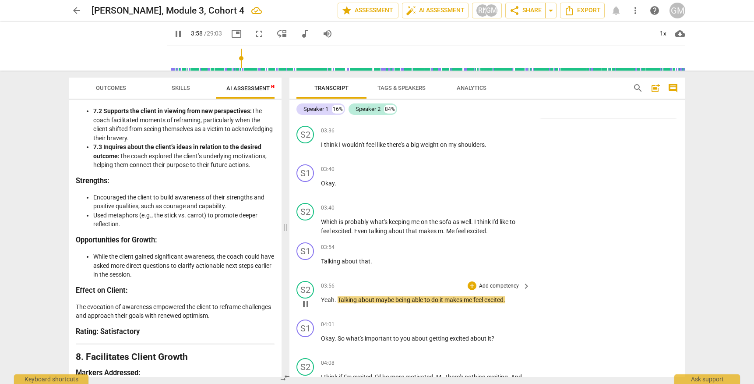
scroll to position [2067, 0]
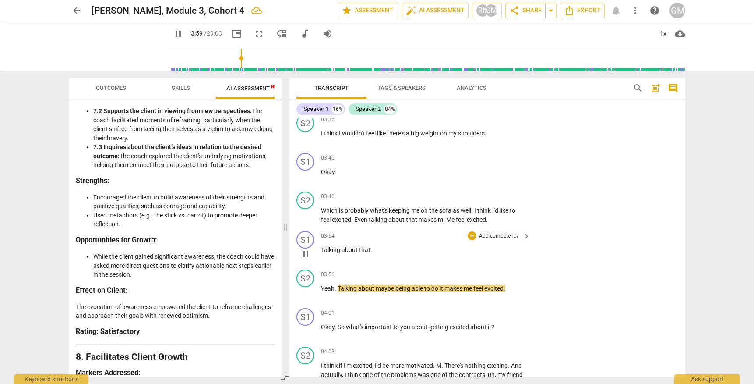
click at [303, 249] on span "pause" at bounding box center [305, 254] width 11 height 11
type input "239"
click at [492, 232] on p "Add competency" at bounding box center [499, 236] width 42 height 8
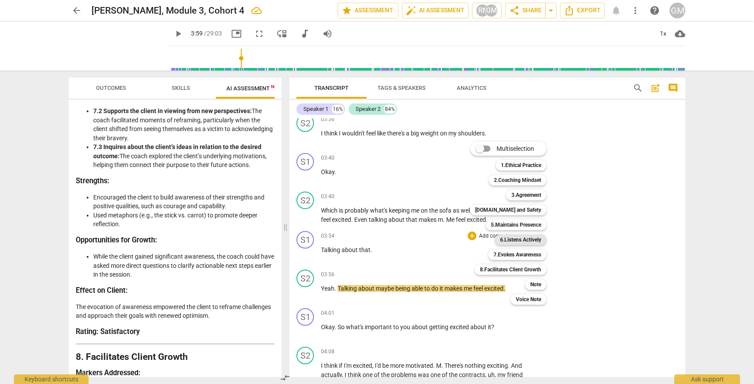
click at [526, 242] on b "6.Listens Actively" at bounding box center [520, 239] width 41 height 11
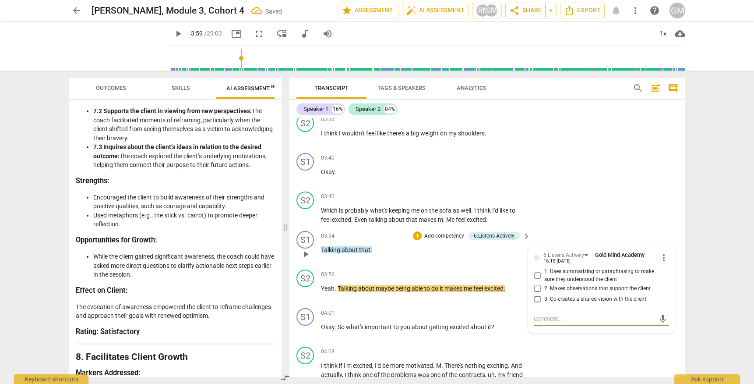
click at [535, 270] on input "1. Uses summarizing or paraphrasing to make sure they understood the client" at bounding box center [537, 275] width 14 height 11
checkbox input "true"
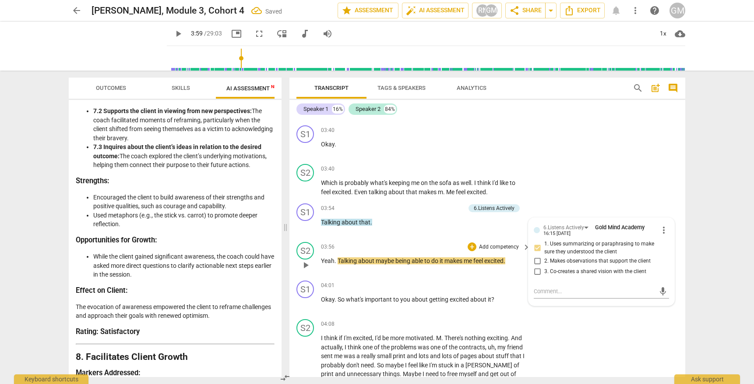
scroll to position [2097, 0]
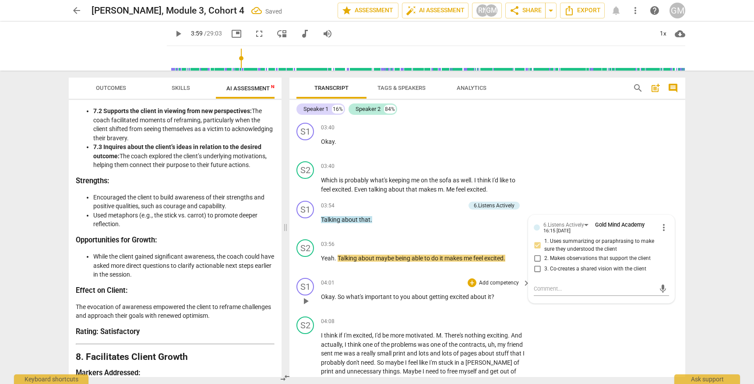
click at [490, 279] on p "Add competency" at bounding box center [499, 283] width 42 height 8
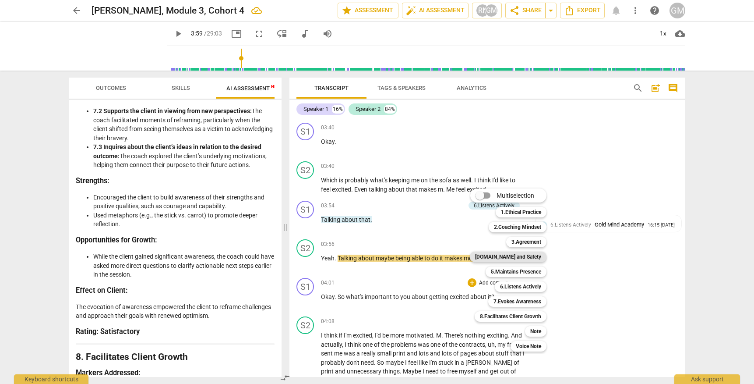
click at [525, 257] on b "[DOMAIN_NAME] and Safety" at bounding box center [508, 256] width 66 height 11
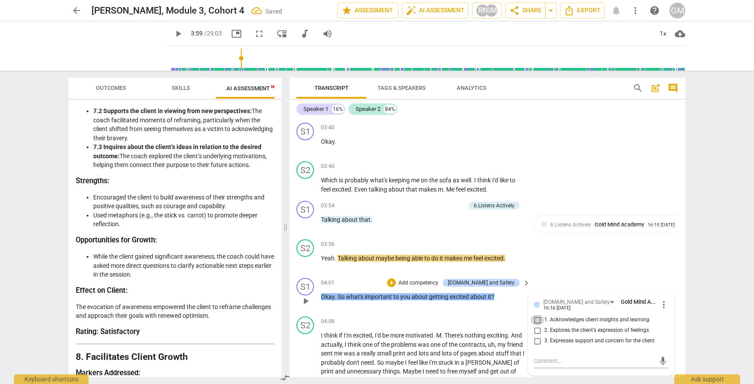
click at [535, 314] on input "1. Acknowledges client insights and learning" at bounding box center [537, 319] width 14 height 11
click at [431, 279] on p "Add competency" at bounding box center [419, 283] width 42 height 8
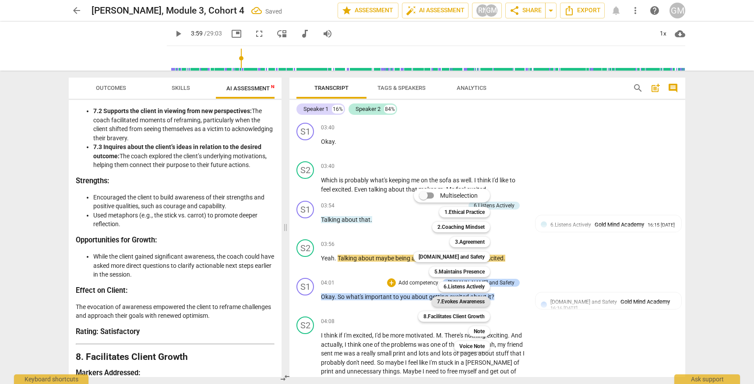
click at [464, 300] on b "7.Evokes Awareness" at bounding box center [461, 301] width 48 height 11
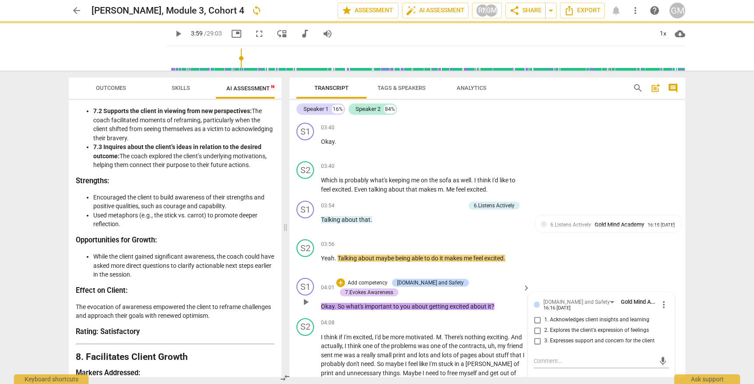
checkbox input "true"
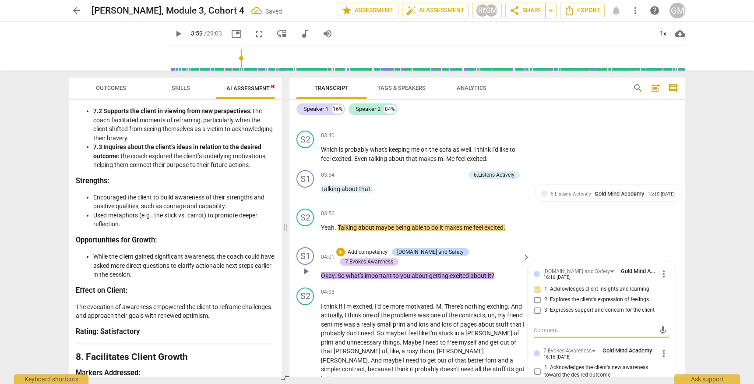
scroll to position [2161, 0]
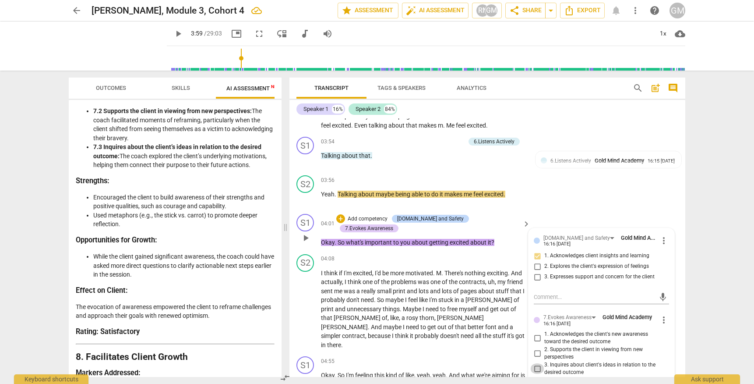
click at [535, 363] on input "3. Inquires about client's ideas in relation to the desired outcome" at bounding box center [537, 368] width 14 height 11
checkbox input "true"
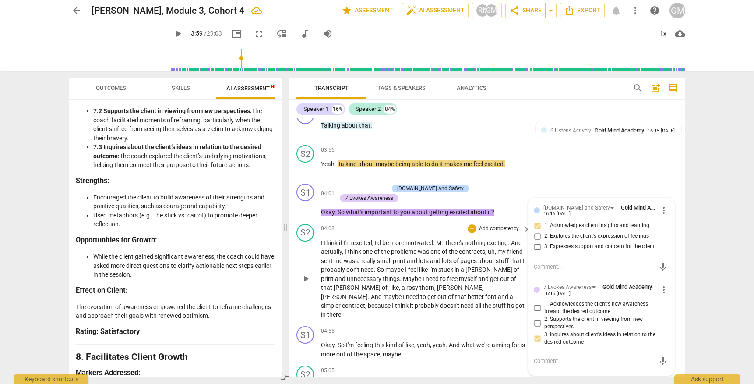
scroll to position [2212, 0]
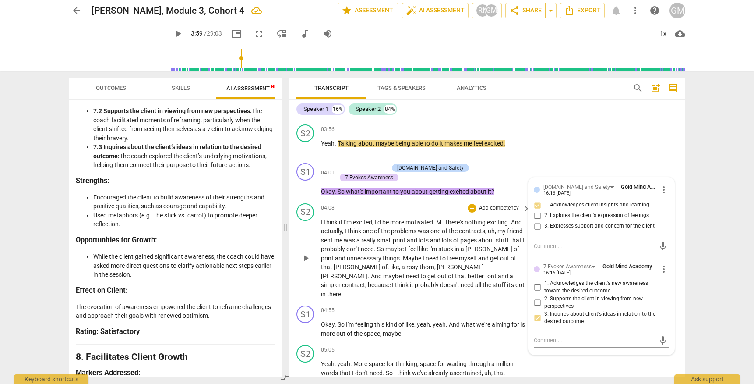
click at [310, 253] on span "play_arrow" at bounding box center [305, 258] width 11 height 11
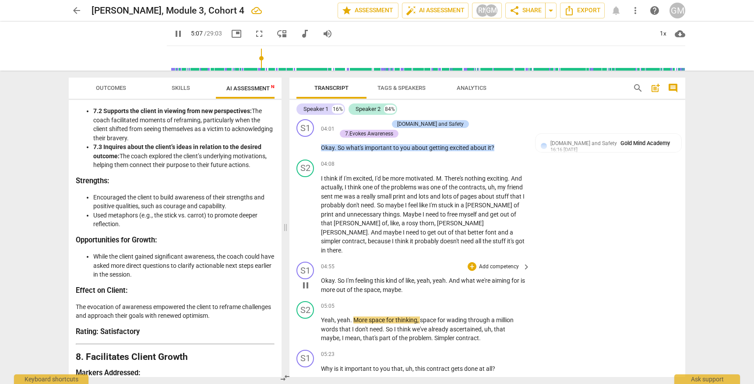
scroll to position [2256, 0]
click at [304, 279] on span "pause" at bounding box center [305, 284] width 11 height 11
type input "309"
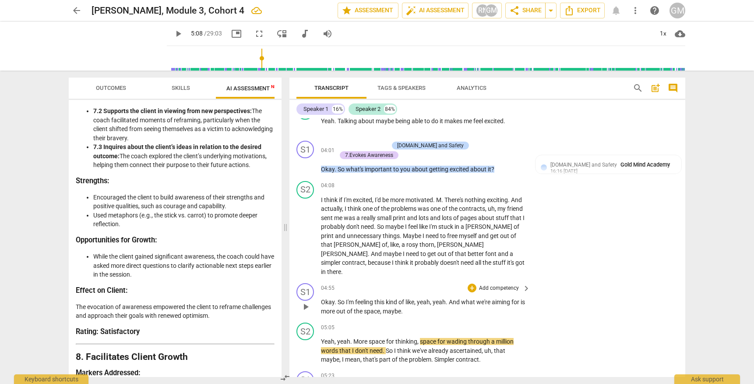
scroll to position [2233, 0]
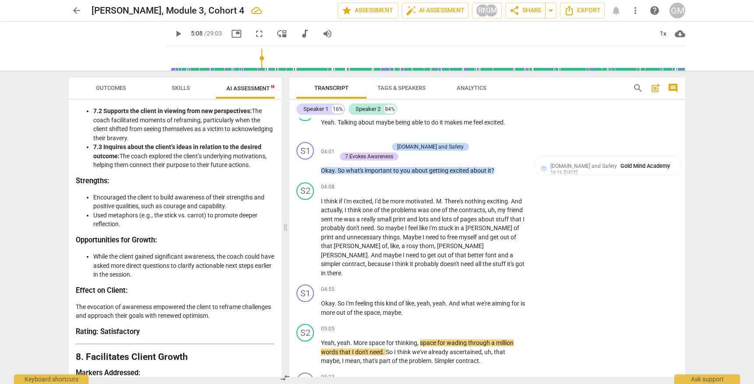
click at [79, 6] on span "arrow_back" at bounding box center [76, 10] width 11 height 11
